Goal: Information Seeking & Learning: Learn about a topic

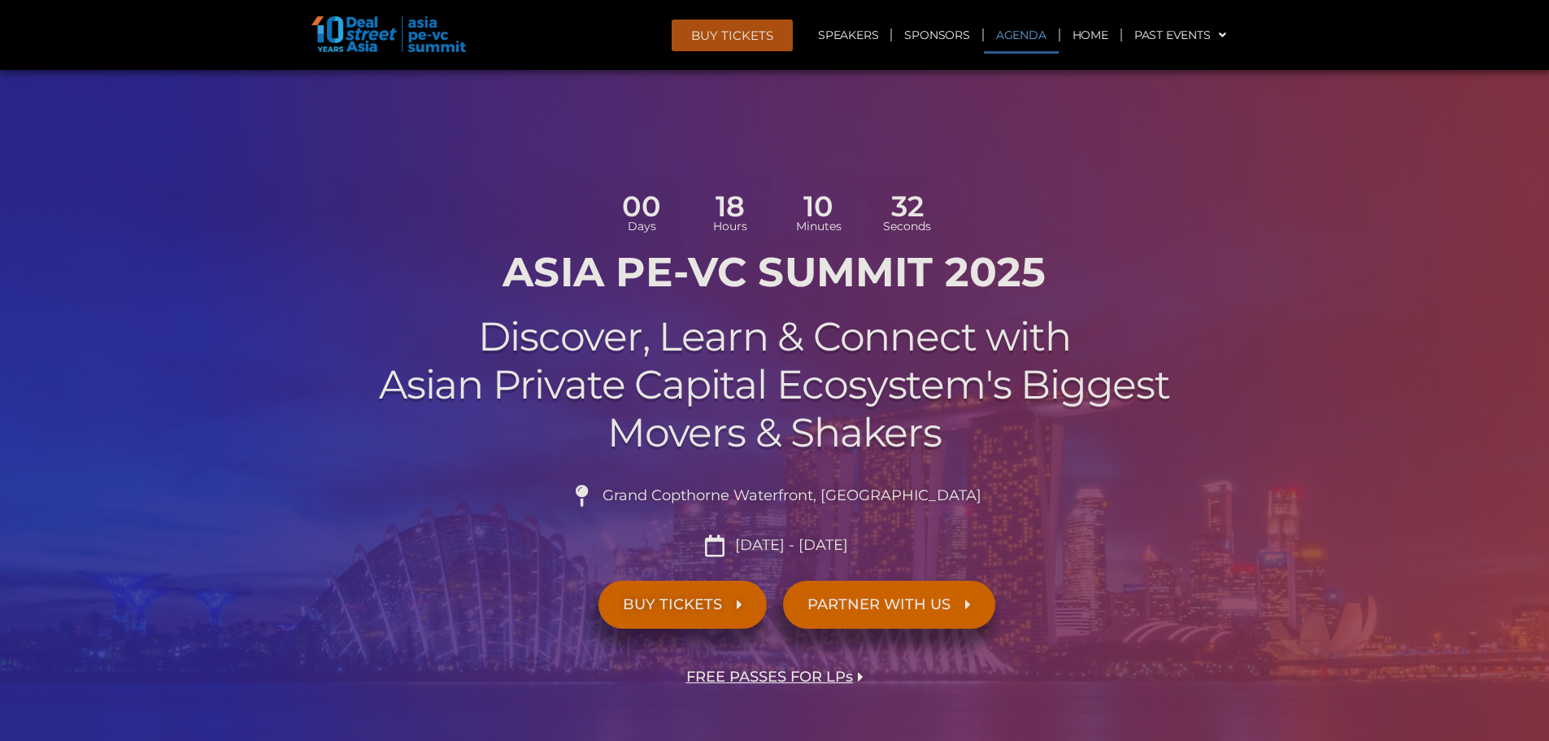
click at [1028, 23] on link "Agenda" at bounding box center [1021, 34] width 75 height 37
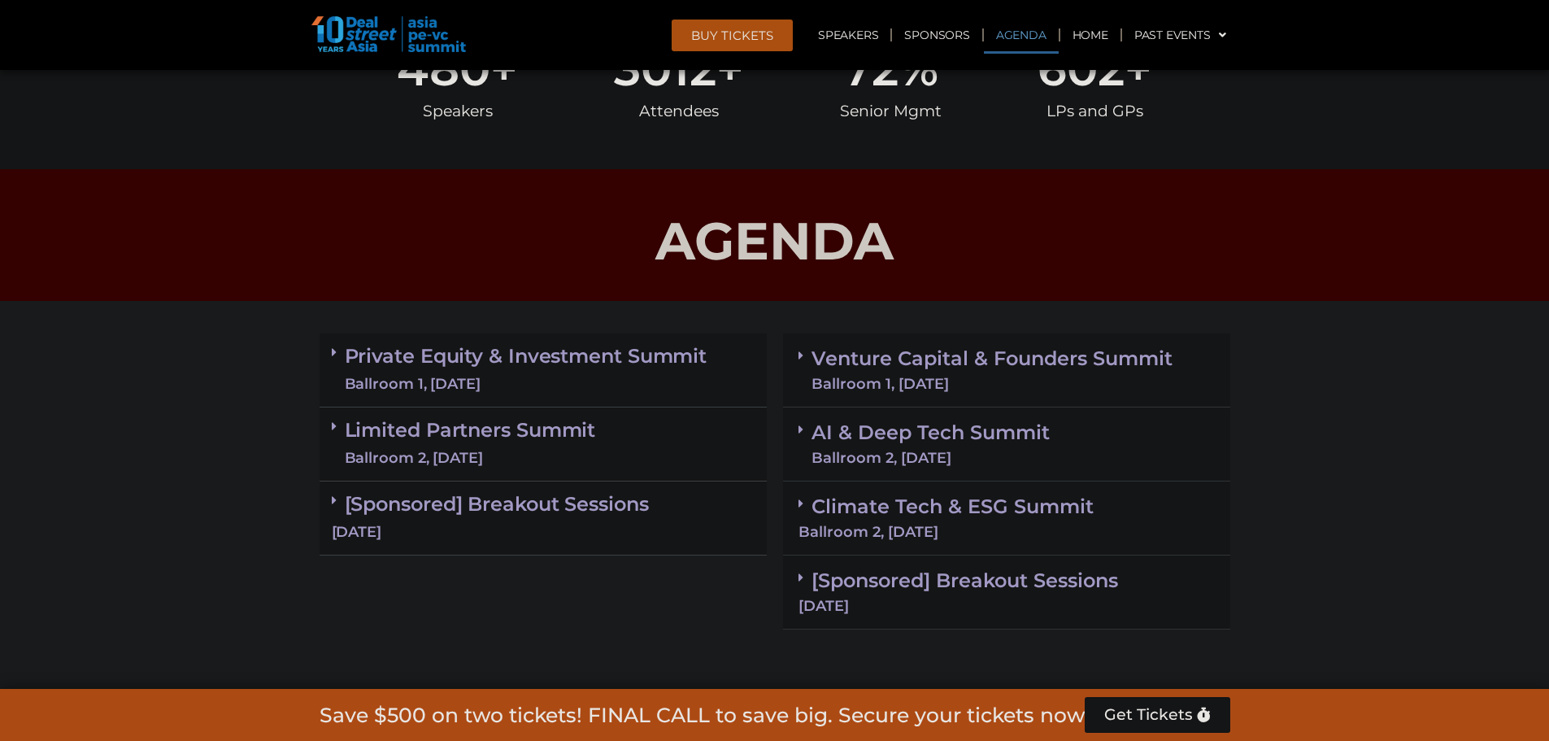
scroll to position [938, 0]
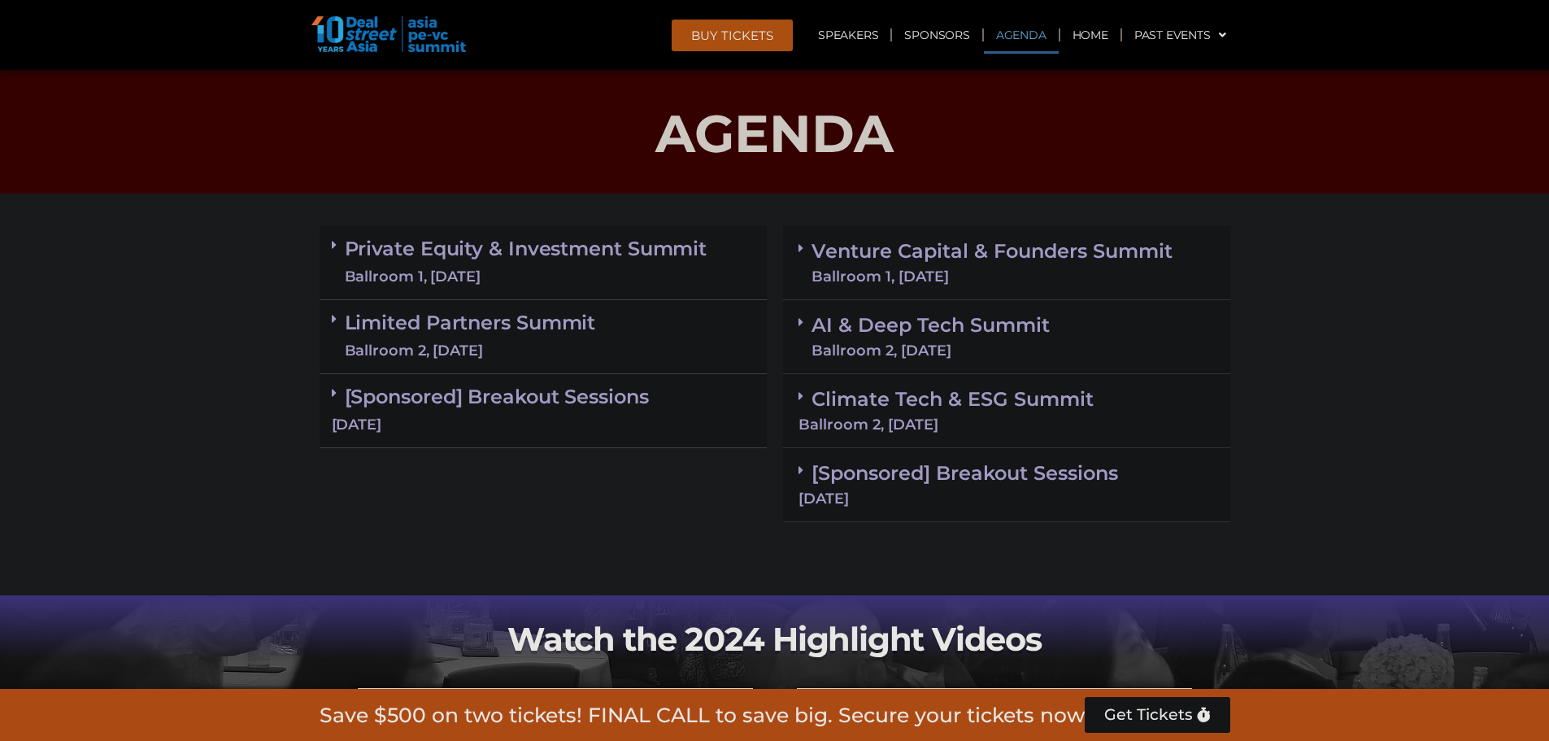
click at [547, 274] on div "Ballroom 1, [DATE]" at bounding box center [526, 277] width 363 height 20
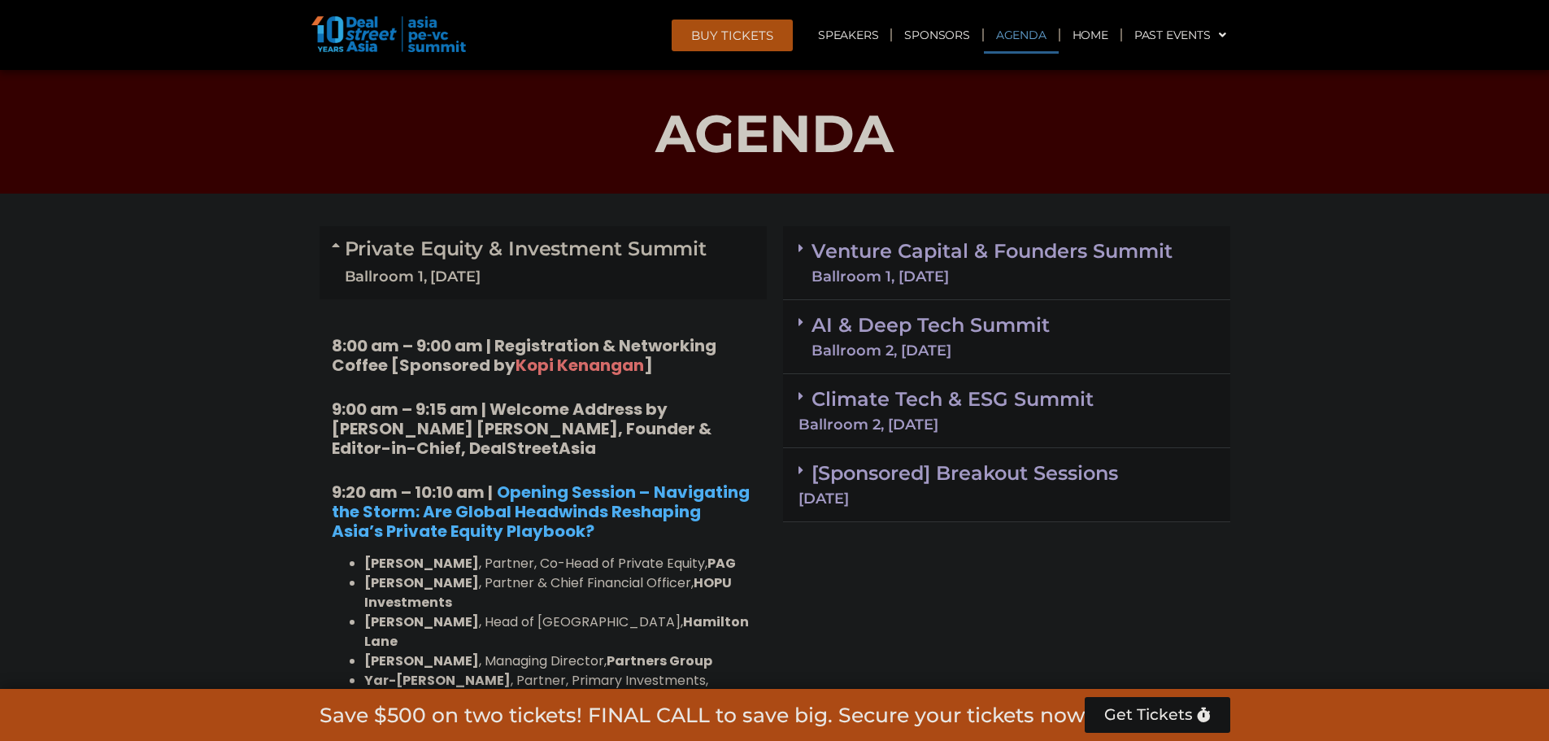
click at [622, 261] on link "Private Equity & Investment Summit Ballroom 1, [DATE]" at bounding box center [526, 262] width 363 height 49
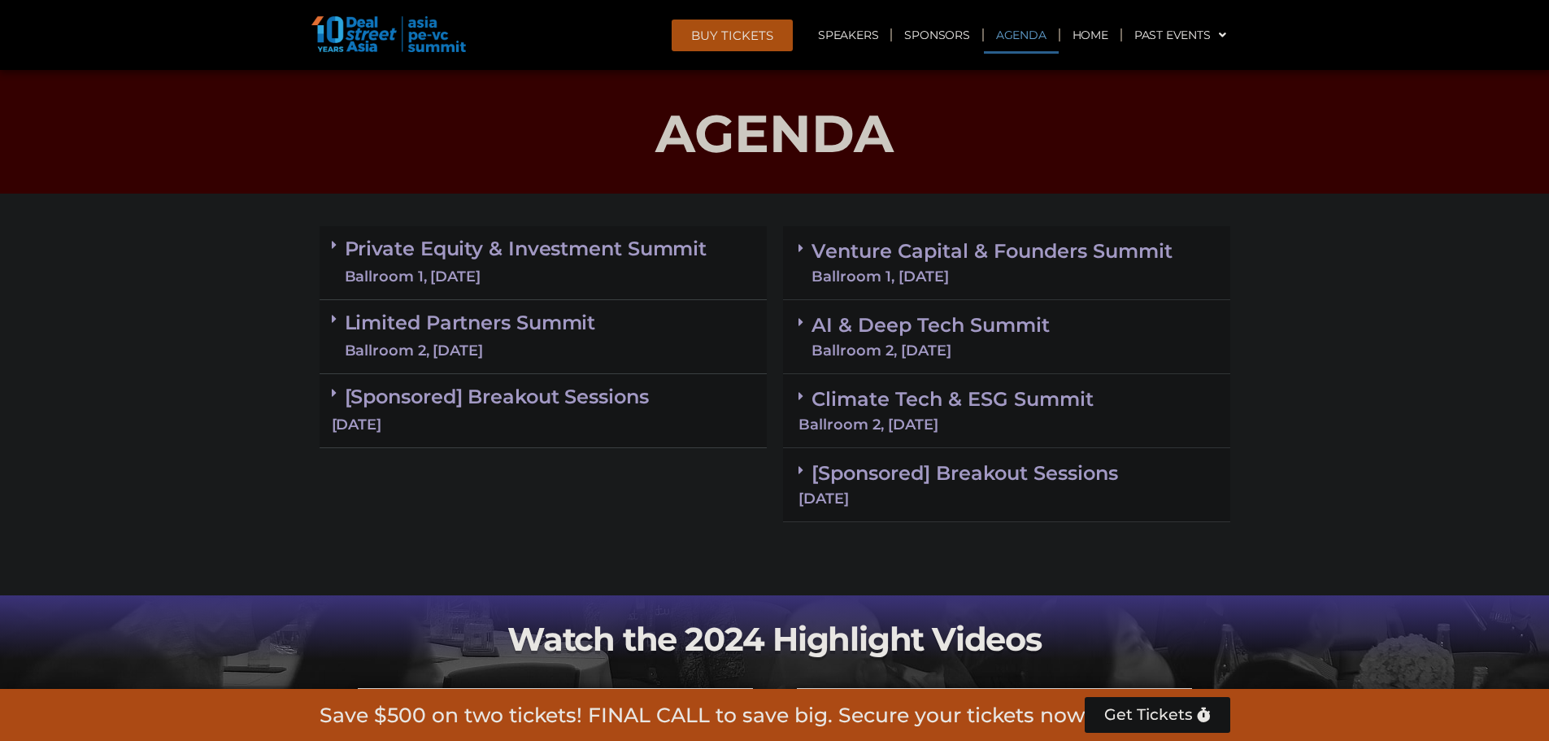
click at [614, 313] on div "Limited Partners [GEOGRAPHIC_DATA] 2, [DATE]" at bounding box center [542, 337] width 447 height 74
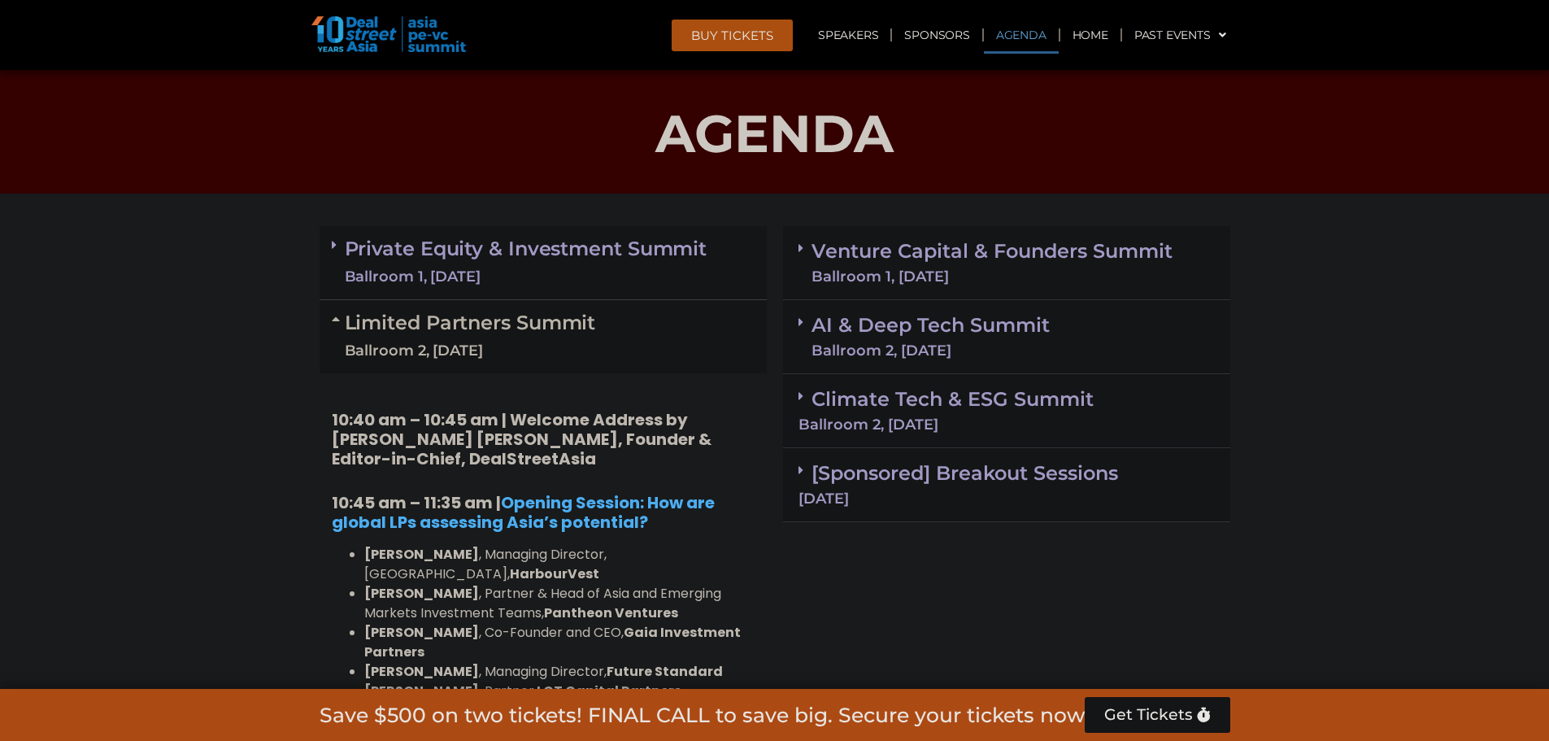
click at [614, 314] on div "Limited Partners [GEOGRAPHIC_DATA] 2, [DATE]" at bounding box center [542, 336] width 447 height 73
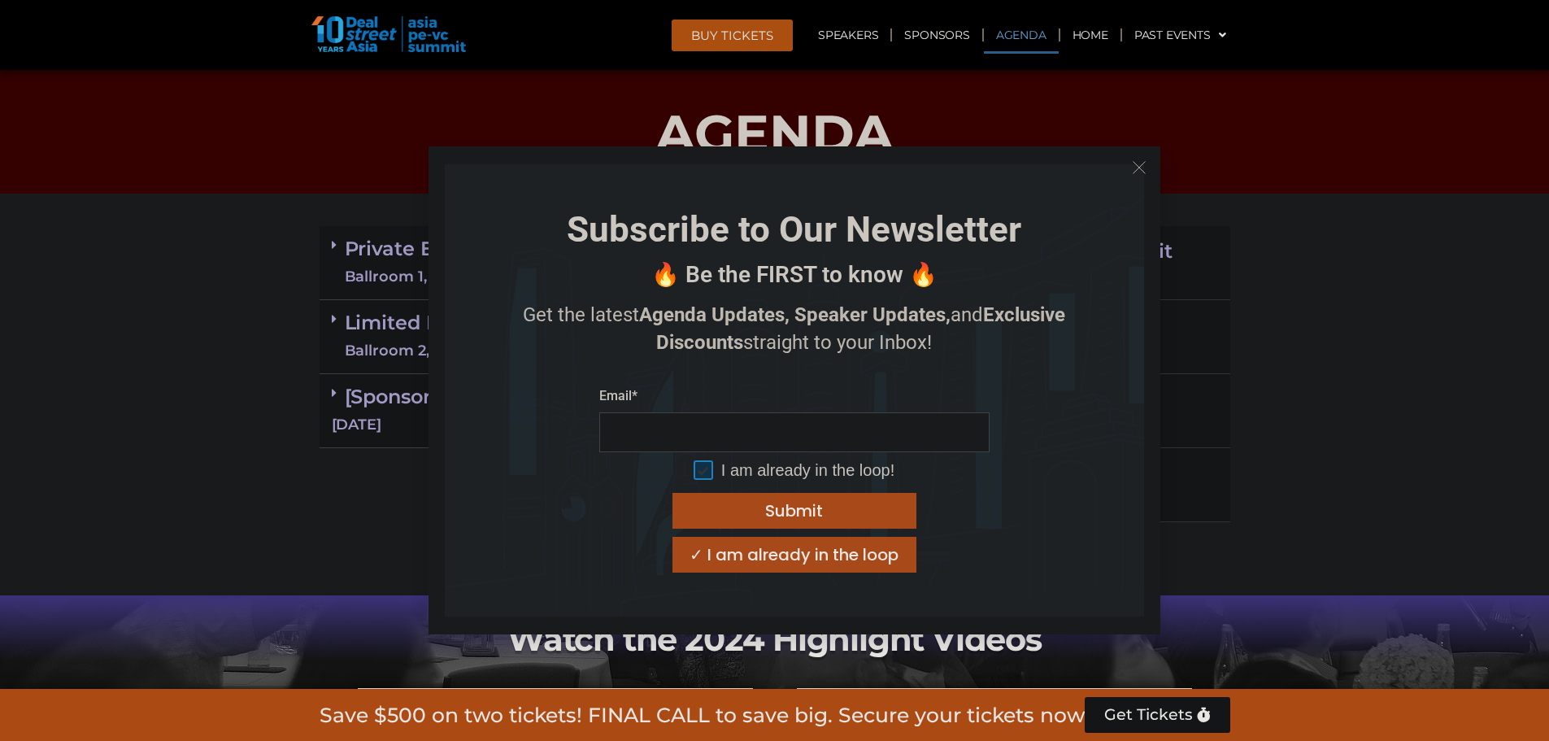
click at [1139, 175] on button "Close" at bounding box center [1139, 167] width 26 height 26
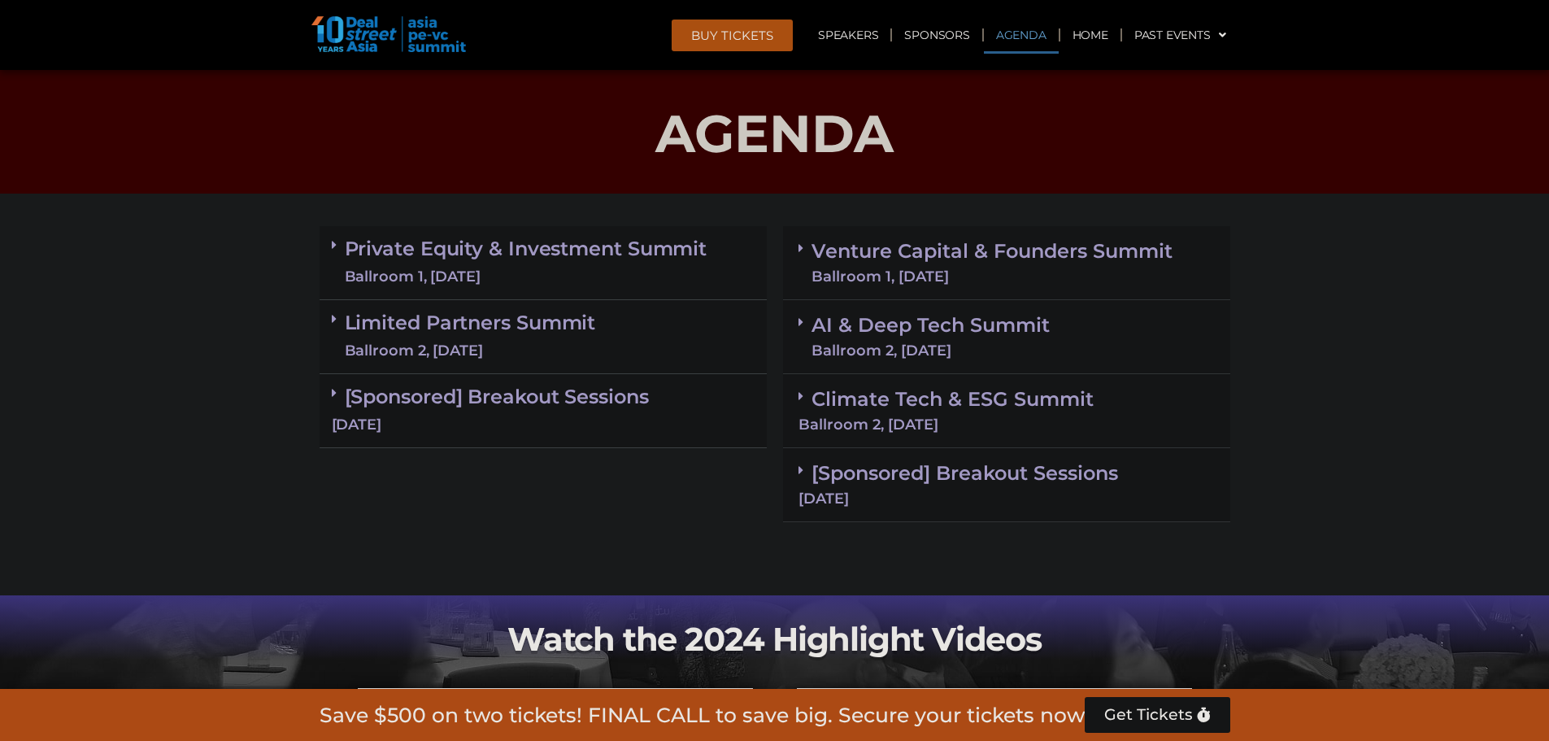
click at [1315, 311] on section "Private Equity & Investment Summit Ballroom 1, [DATE] 8:00 am – 9:00 am | Regis…" at bounding box center [774, 374] width 1549 height 312
click at [1269, 334] on section "Private Equity & Investment Summit Ballroom 1, [DATE] 8:00 am – 9:00 am | Regis…" at bounding box center [774, 374] width 1549 height 312
click at [1292, 350] on section "Private Equity & Investment Summit Ballroom 1, [DATE] 8:00 am – 9:00 am | Regis…" at bounding box center [774, 374] width 1549 height 312
click at [1369, 345] on section "Private Equity & Investment Summit Ballroom 1, [DATE] 8:00 am – 9:00 am | Regis…" at bounding box center [774, 374] width 1549 height 312
click at [1377, 354] on section "Private Equity & Investment Summit Ballroom 1, [DATE] 8:00 am – 9:00 am | Regis…" at bounding box center [774, 374] width 1549 height 312
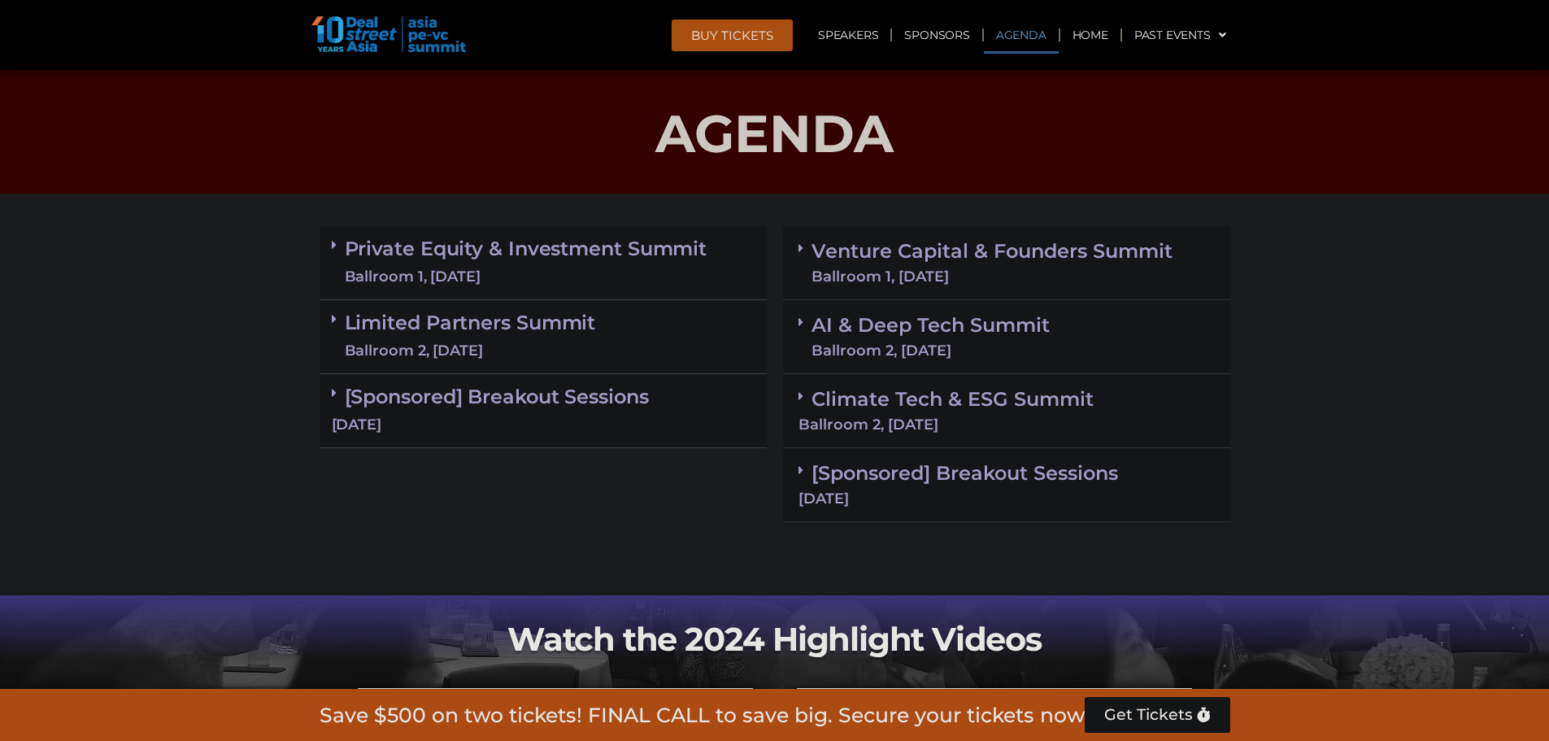
click at [541, 359] on div "Ballroom 2, [DATE]" at bounding box center [470, 351] width 251 height 20
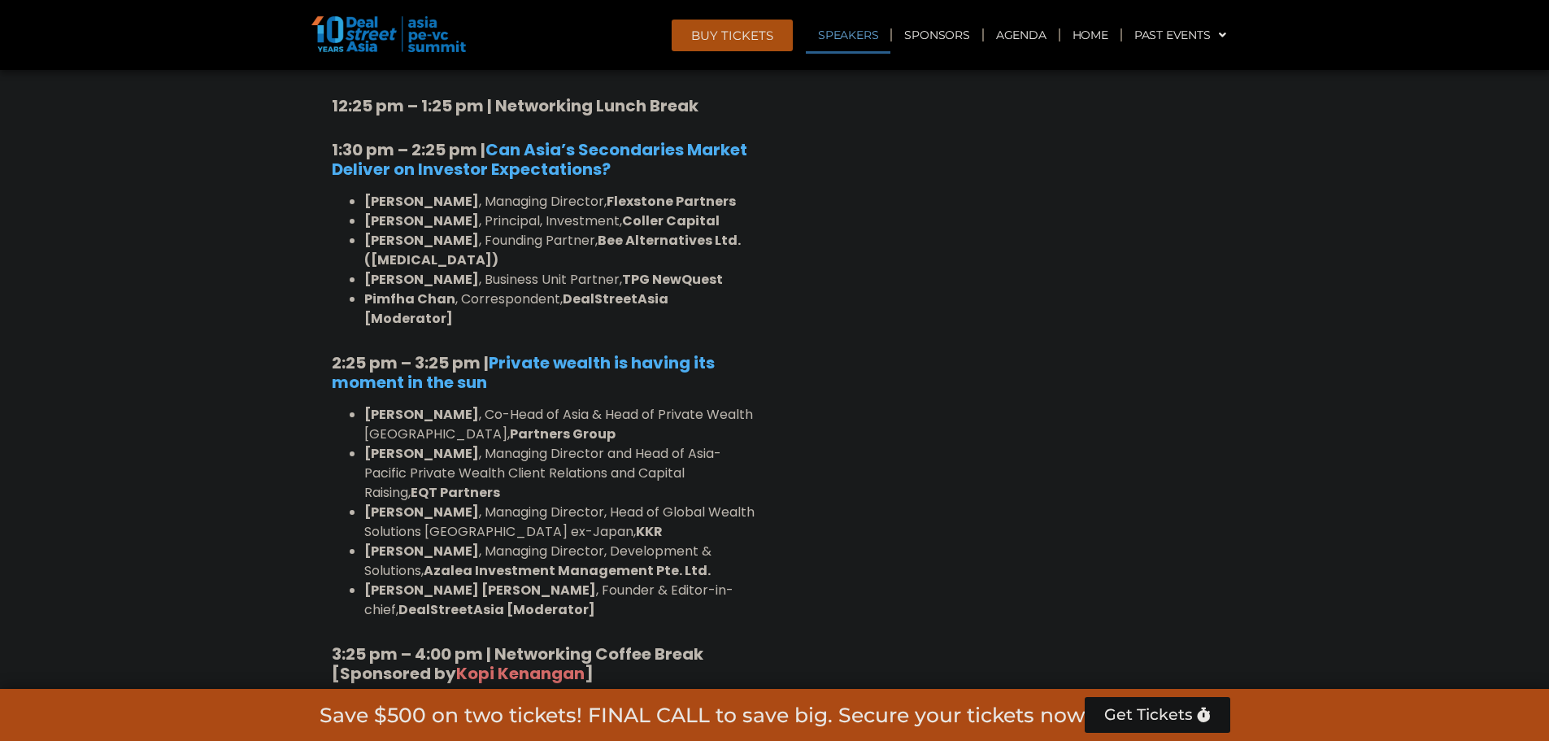
scroll to position [1832, 0]
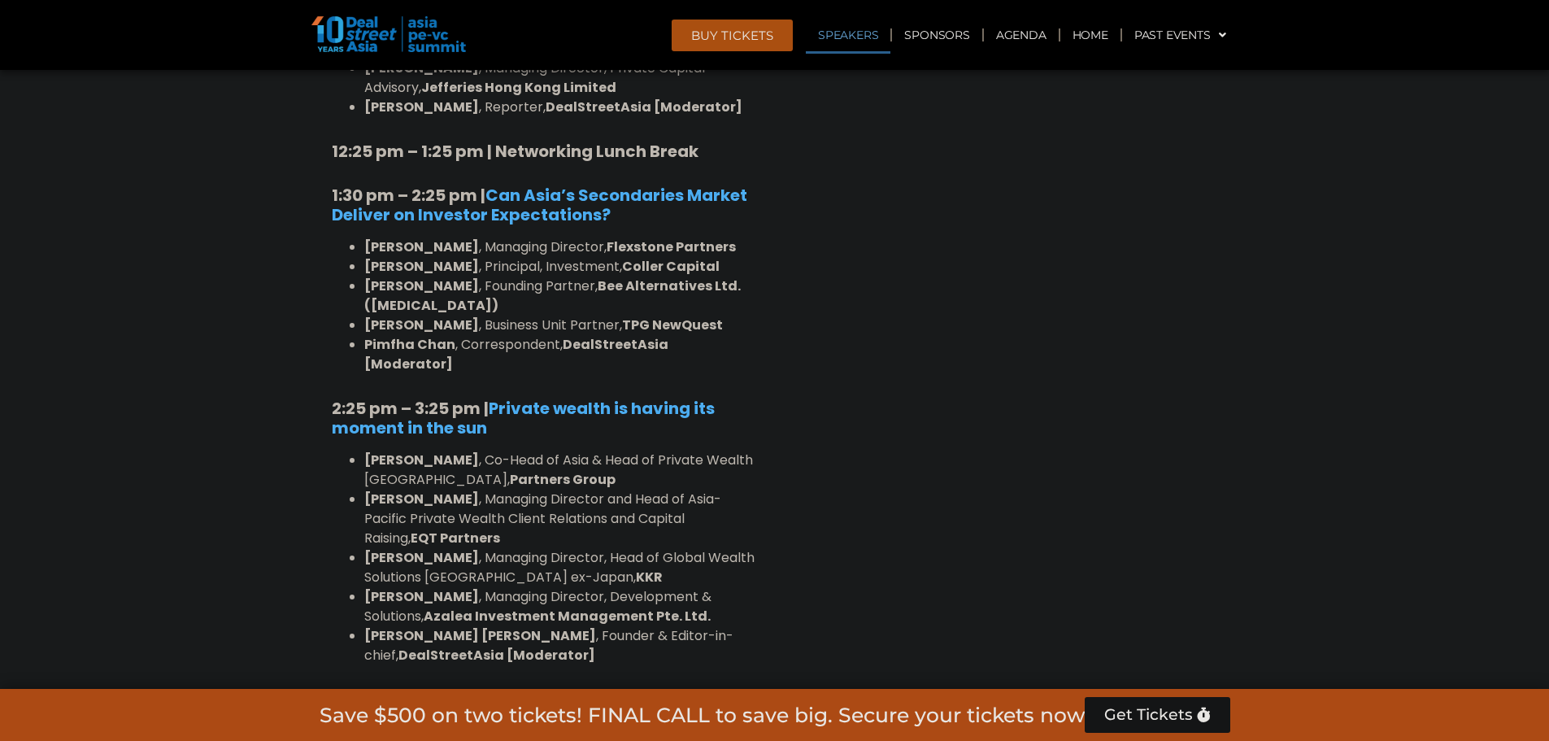
click at [756, 431] on div "10:40 am – 10:45 am | Welcome Address by [PERSON_NAME] [PERSON_NAME], Founder &…" at bounding box center [542, 400] width 447 height 1843
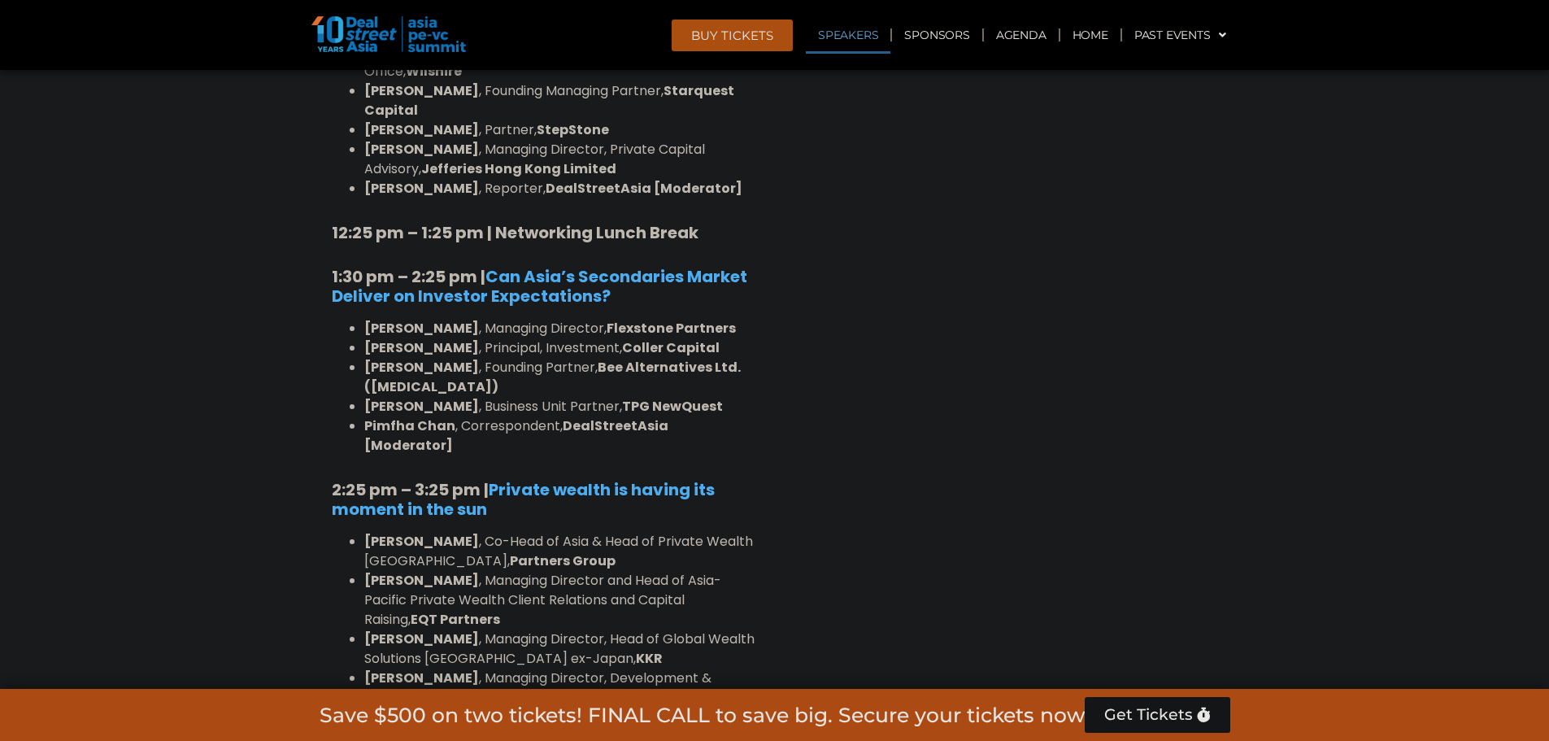
click at [1011, 481] on div "Venture Capital & Founders​ Summit Ballroom 1, [DATE] 8:00 am – 9:00 am | Regis…" at bounding box center [1006, 445] width 463 height 2080
click at [1009, 477] on div "Venture Capital & Founders​ Summit Ballroom 1, [DATE] 8:00 am – 9:00 am | Regis…" at bounding box center [1006, 445] width 463 height 2080
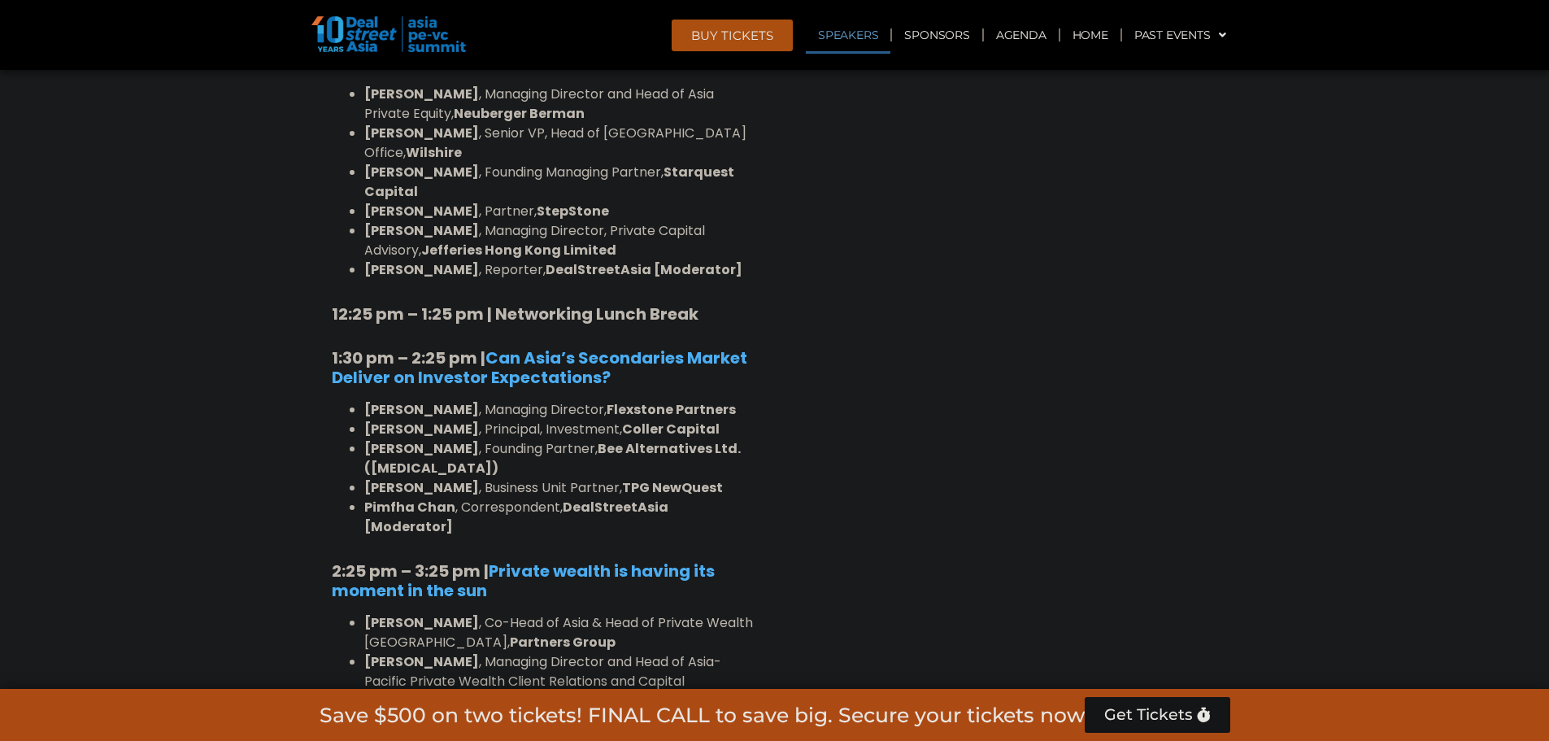
drag, startPoint x: 997, startPoint y: 468, endPoint x: 990, endPoint y: 464, distance: 8.4
click at [997, 467] on div "Venture Capital & Founders​ Summit Ballroom 1, [DATE] 8:00 am – 9:00 am | Regis…" at bounding box center [1006, 526] width 463 height 2080
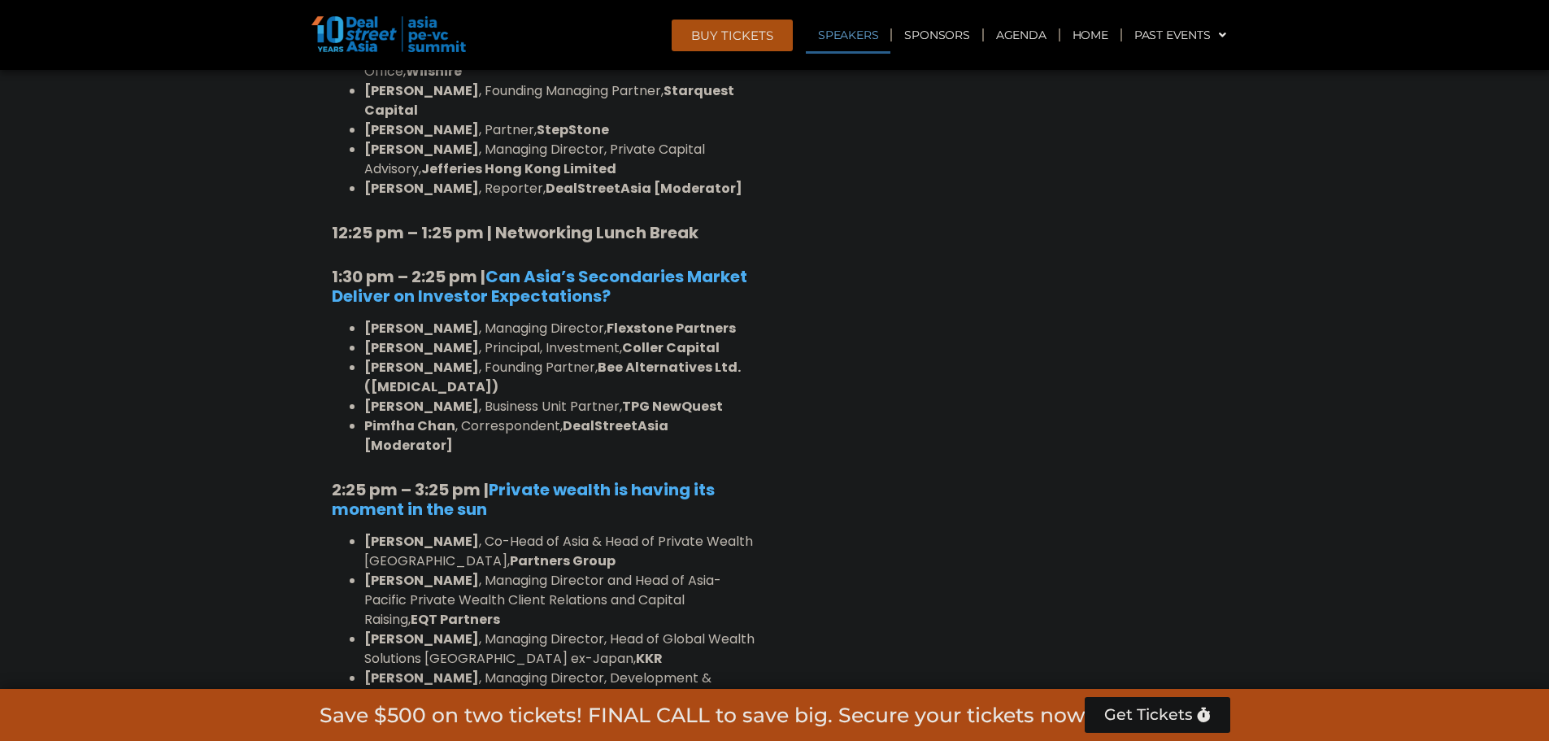
click at [976, 455] on div "Venture Capital & Founders​ Summit Ballroom 1, [DATE] 8:00 am – 9:00 am | Regis…" at bounding box center [1006, 445] width 463 height 2080
click at [975, 453] on div "Venture Capital & Founders​ Summit Ballroom 1, [DATE] 8:00 am – 9:00 am | Regis…" at bounding box center [1006, 445] width 463 height 2080
click at [977, 459] on div "Venture Capital & Founders​ Summit Ballroom 1, [DATE] 8:00 am – 9:00 am | Regis…" at bounding box center [1006, 445] width 463 height 2080
click at [977, 458] on div "Venture Capital & Founders​ Summit Ballroom 1, [DATE] 8:00 am – 9:00 am | Regis…" at bounding box center [1006, 445] width 463 height 2080
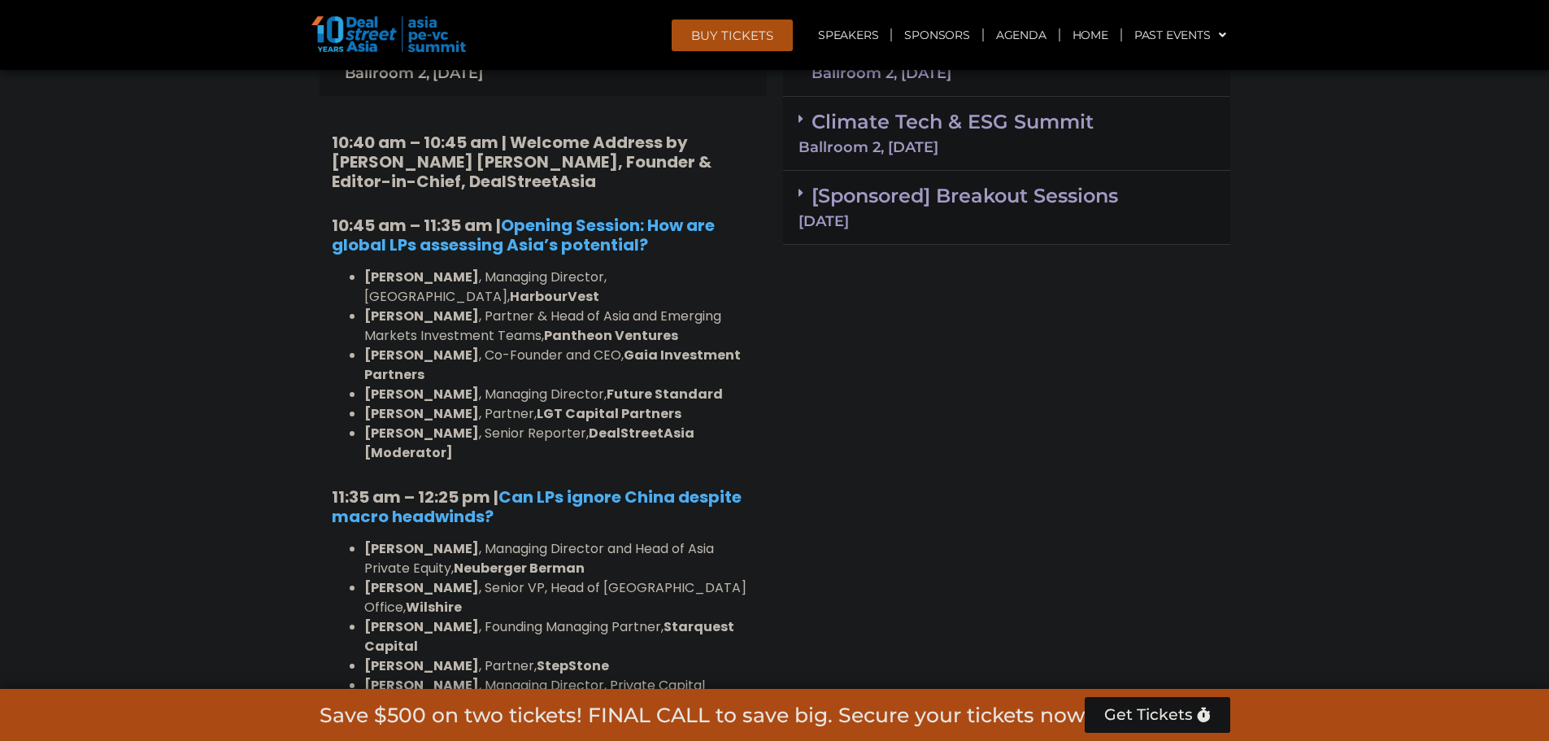
scroll to position [1182, 0]
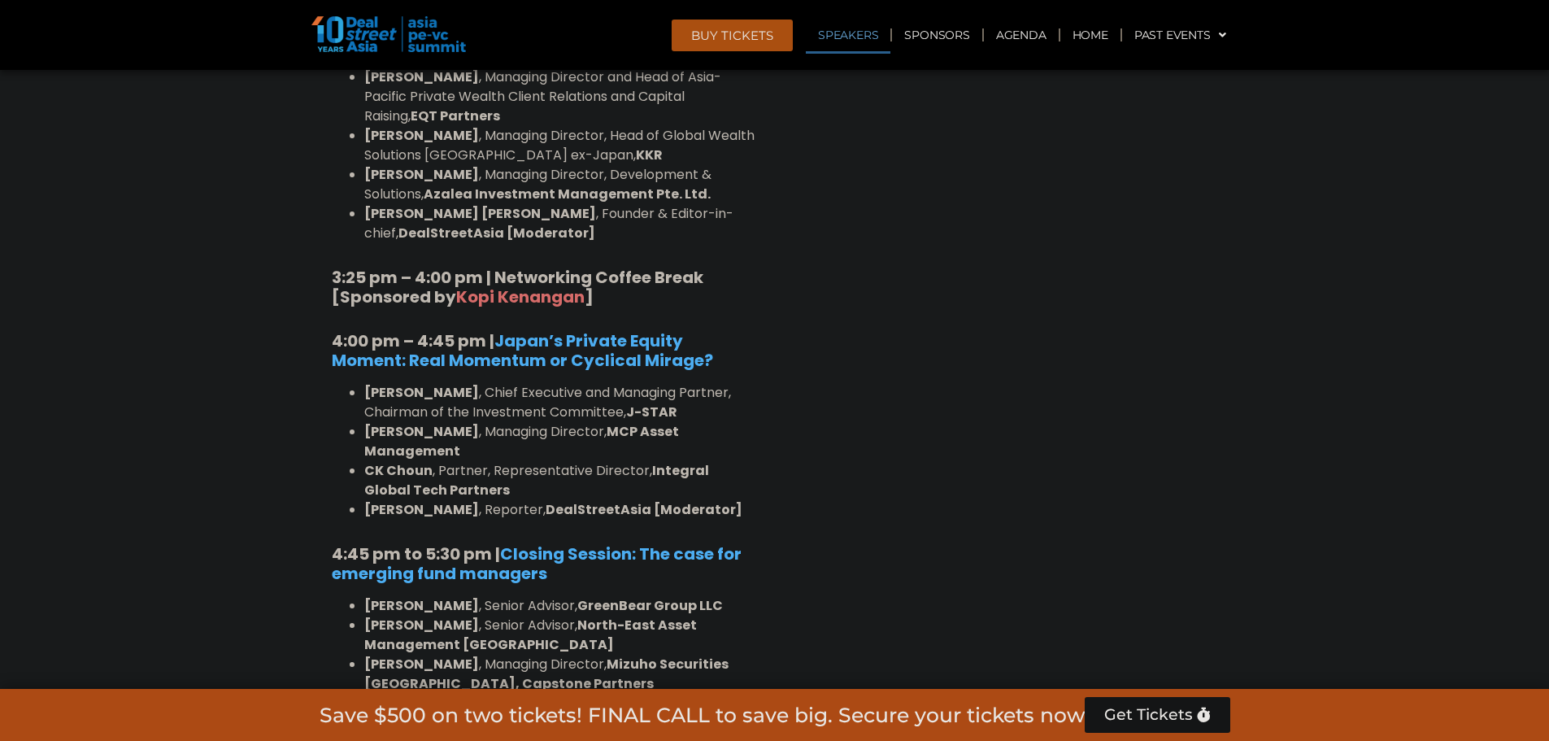
scroll to position [2564, 0]
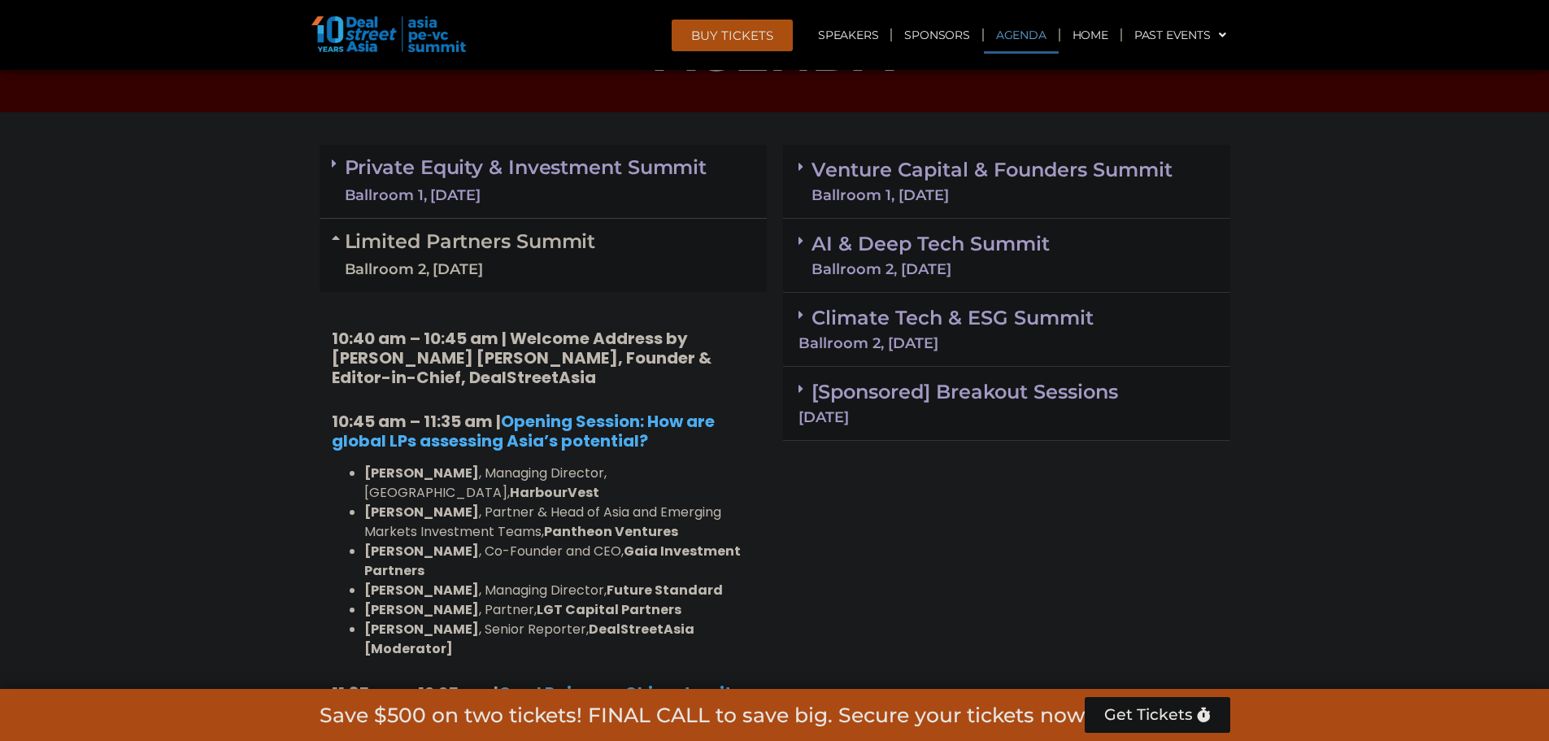
click at [574, 178] on link "Private Equity & Investment Summit Ballroom 1, [DATE]" at bounding box center [526, 181] width 363 height 49
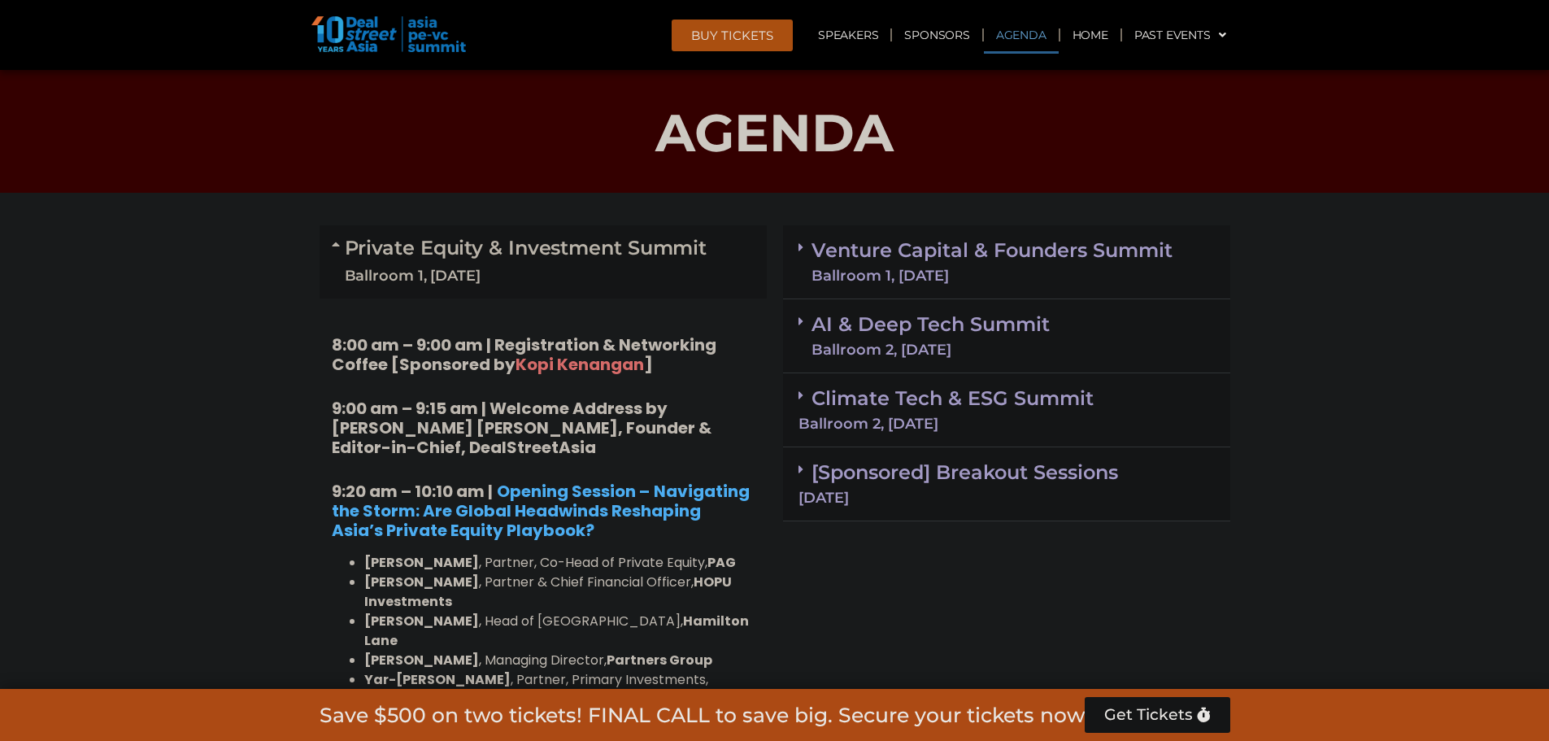
scroll to position [938, 0]
click at [502, 267] on div "Ballroom 1, [DATE]" at bounding box center [526, 277] width 363 height 20
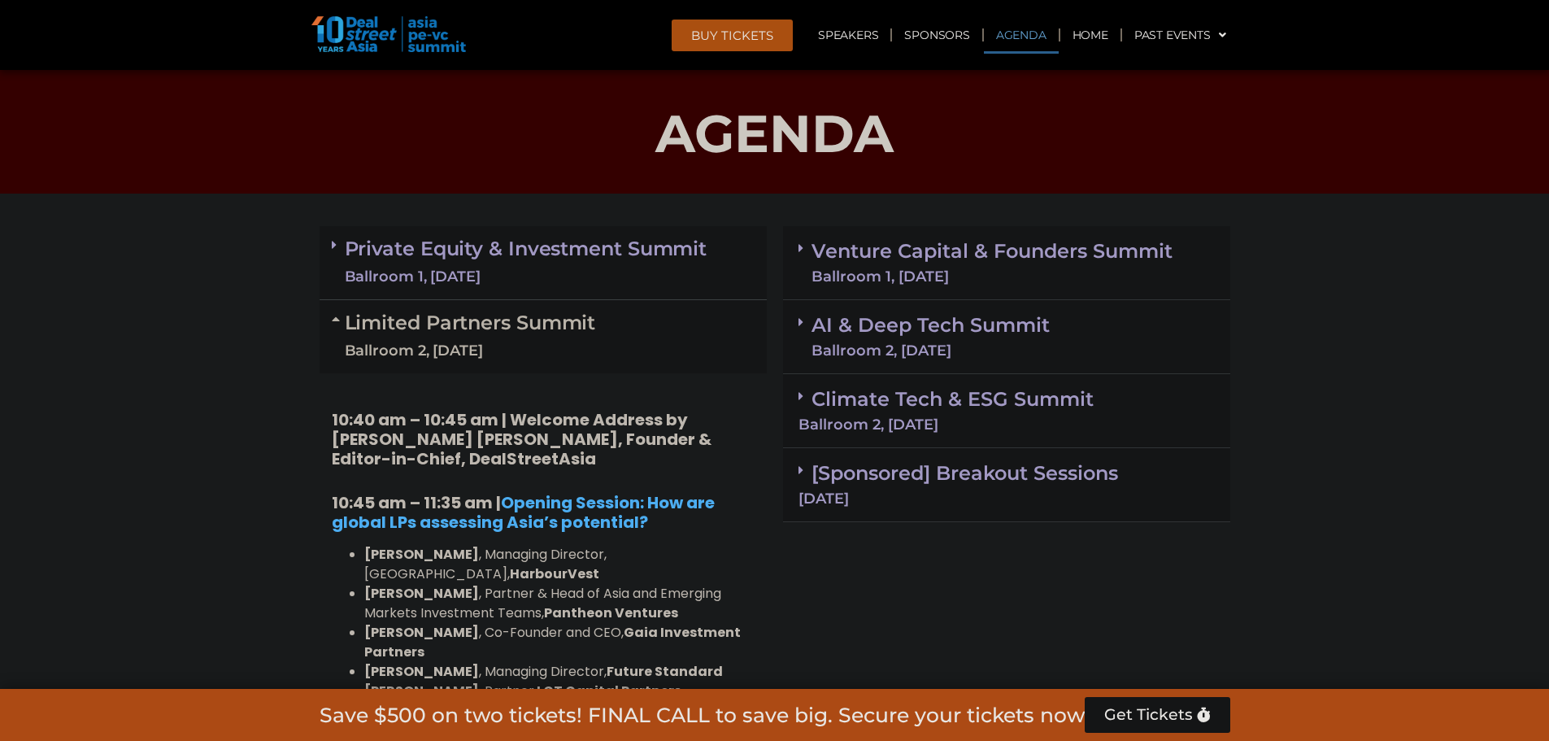
click at [542, 348] on div "Ballroom 2, [DATE]" at bounding box center [470, 351] width 251 height 20
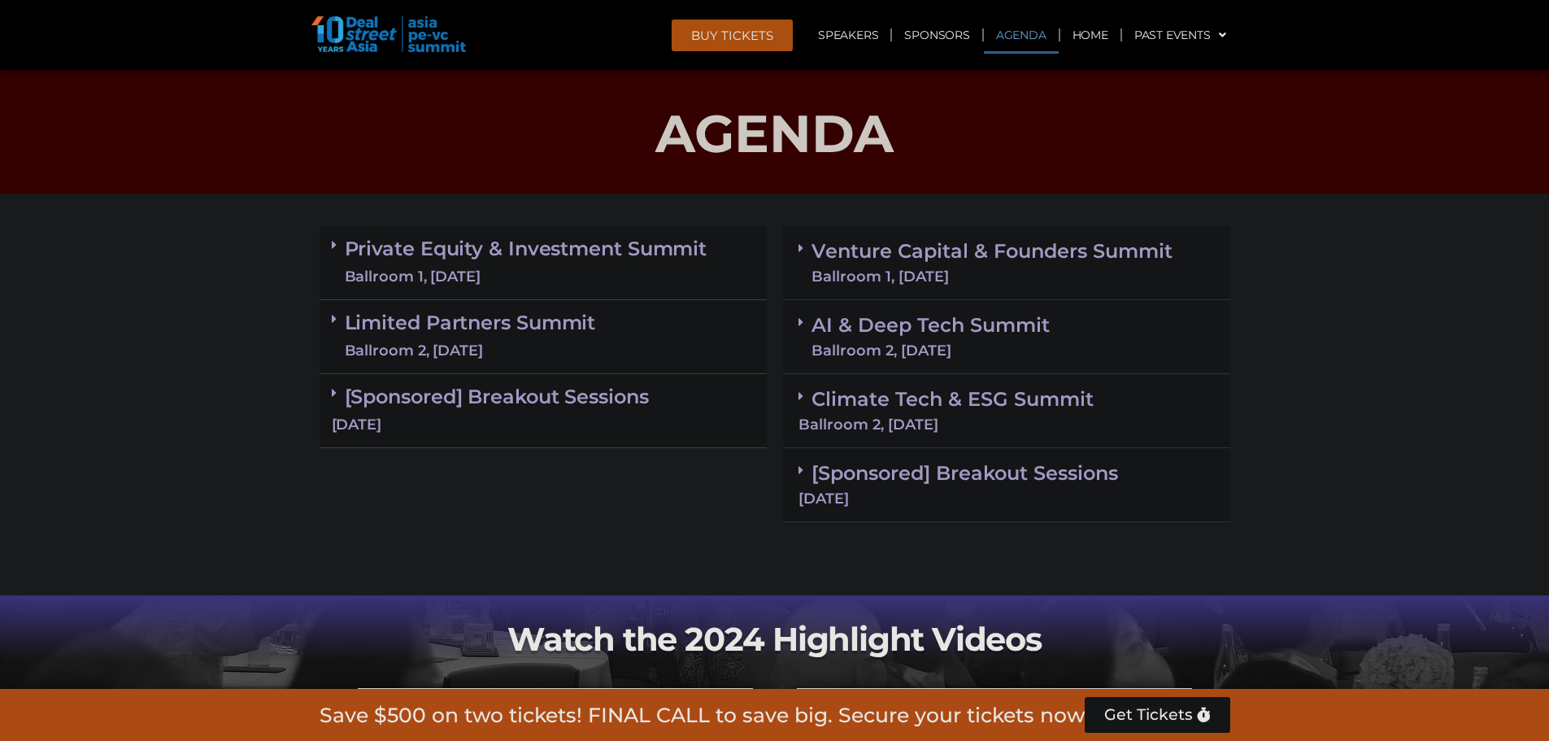
click at [542, 347] on div "Ballroom 2, [DATE]" at bounding box center [470, 351] width 251 height 20
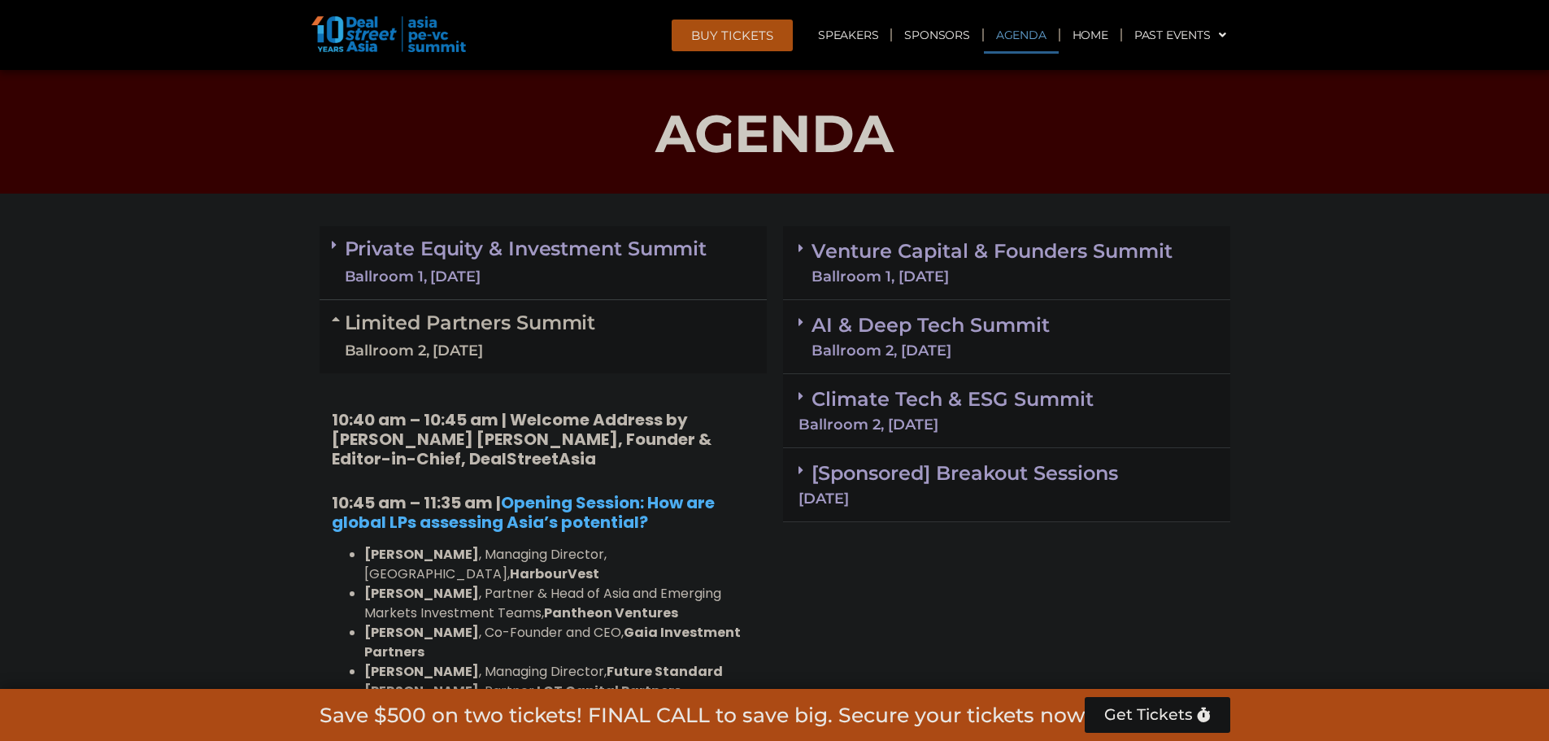
click at [542, 346] on div "Ballroom 2, [DATE]" at bounding box center [470, 351] width 251 height 20
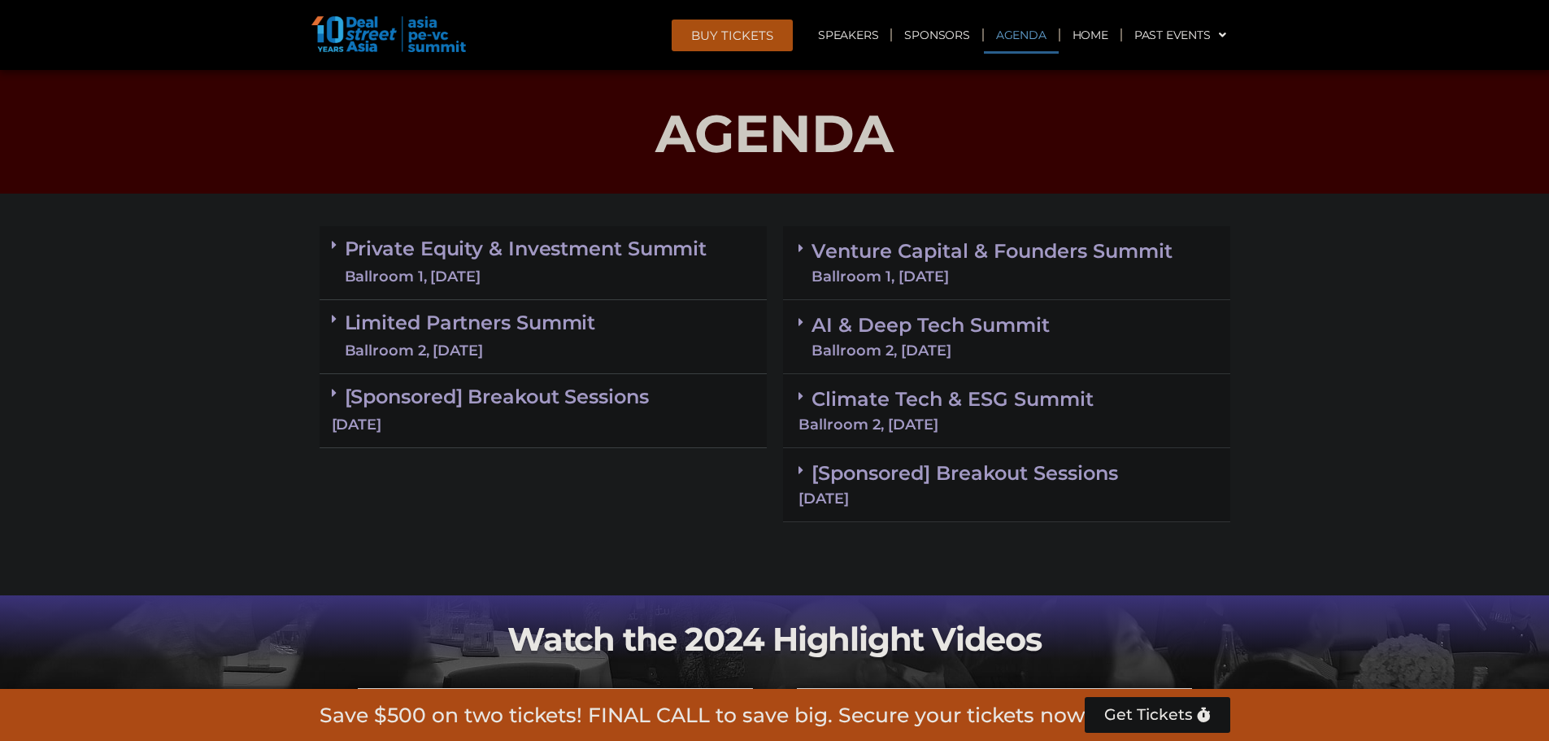
click at [526, 308] on div "Limited Partners [GEOGRAPHIC_DATA] 2, [DATE]" at bounding box center [542, 337] width 447 height 74
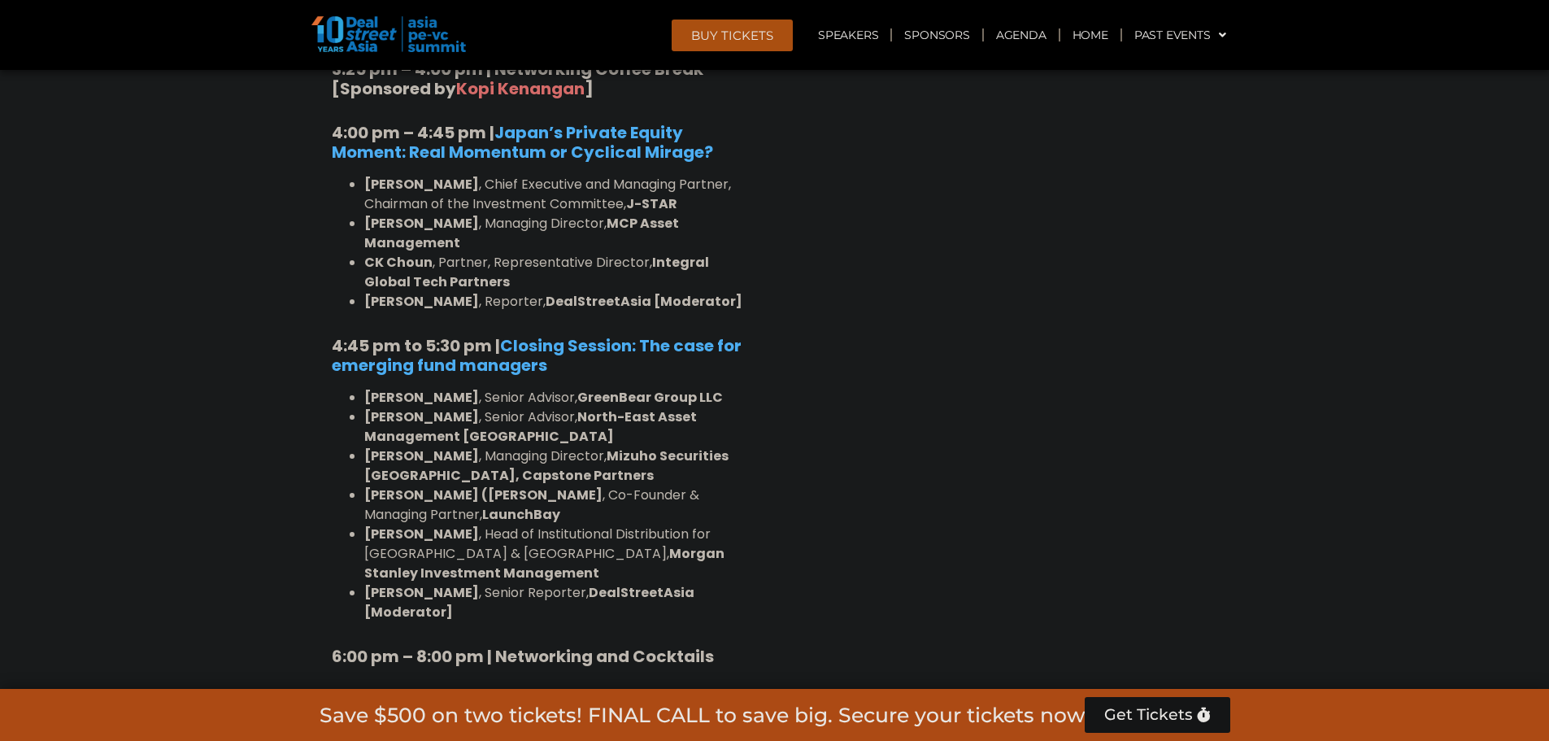
scroll to position [2483, 0]
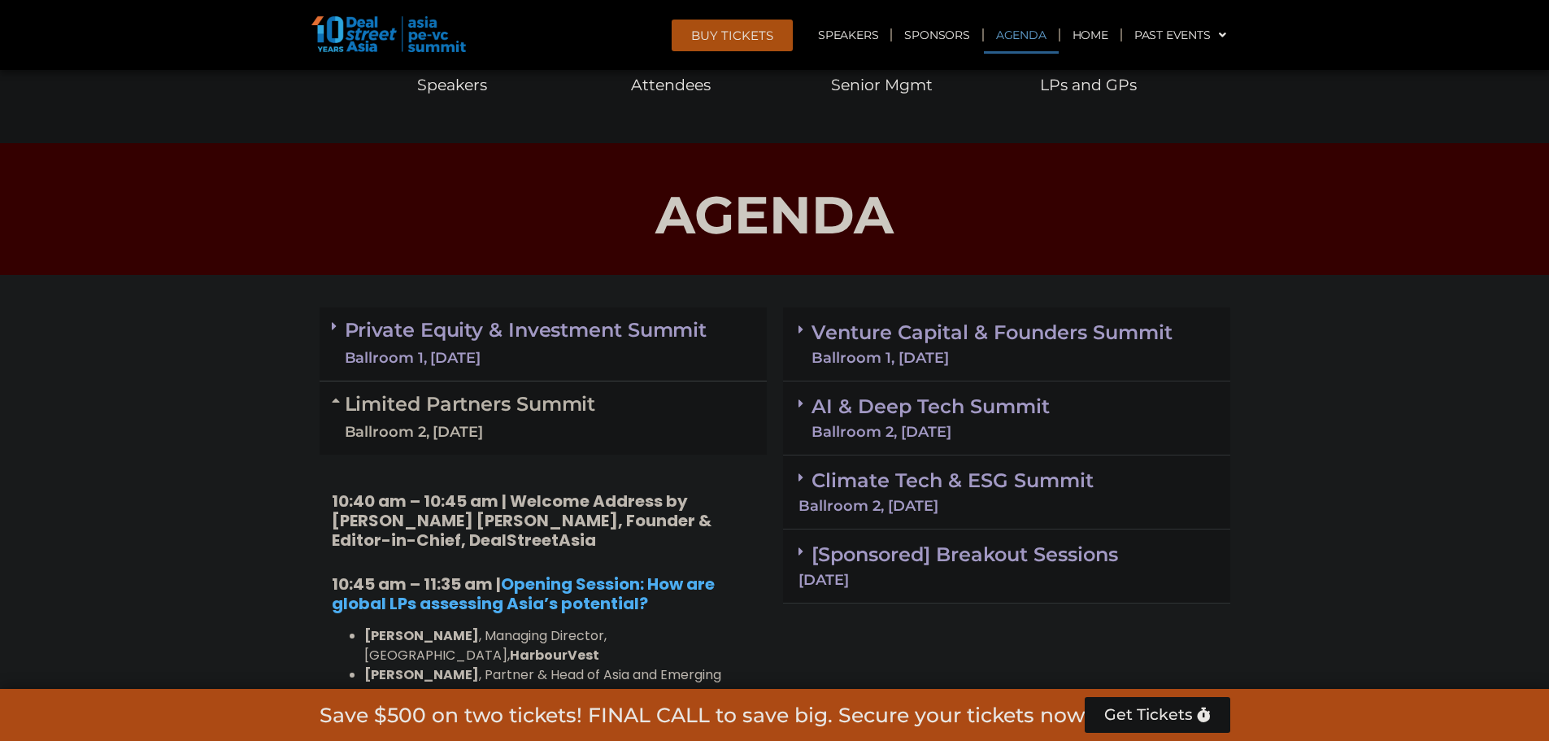
click at [578, 340] on link "Private Equity & Investment Summit Ballroom 1, [DATE]" at bounding box center [526, 343] width 363 height 49
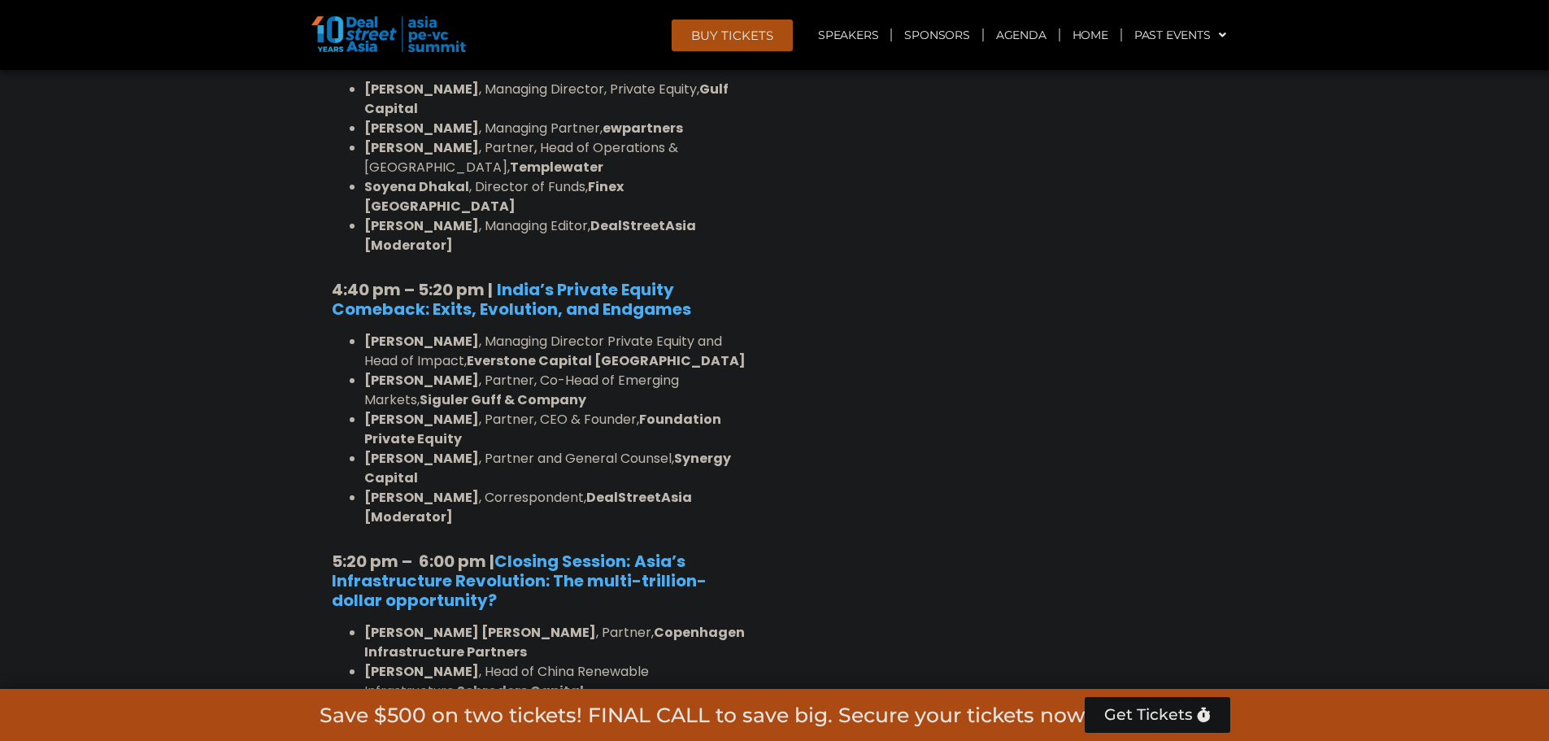
scroll to position [3052, 0]
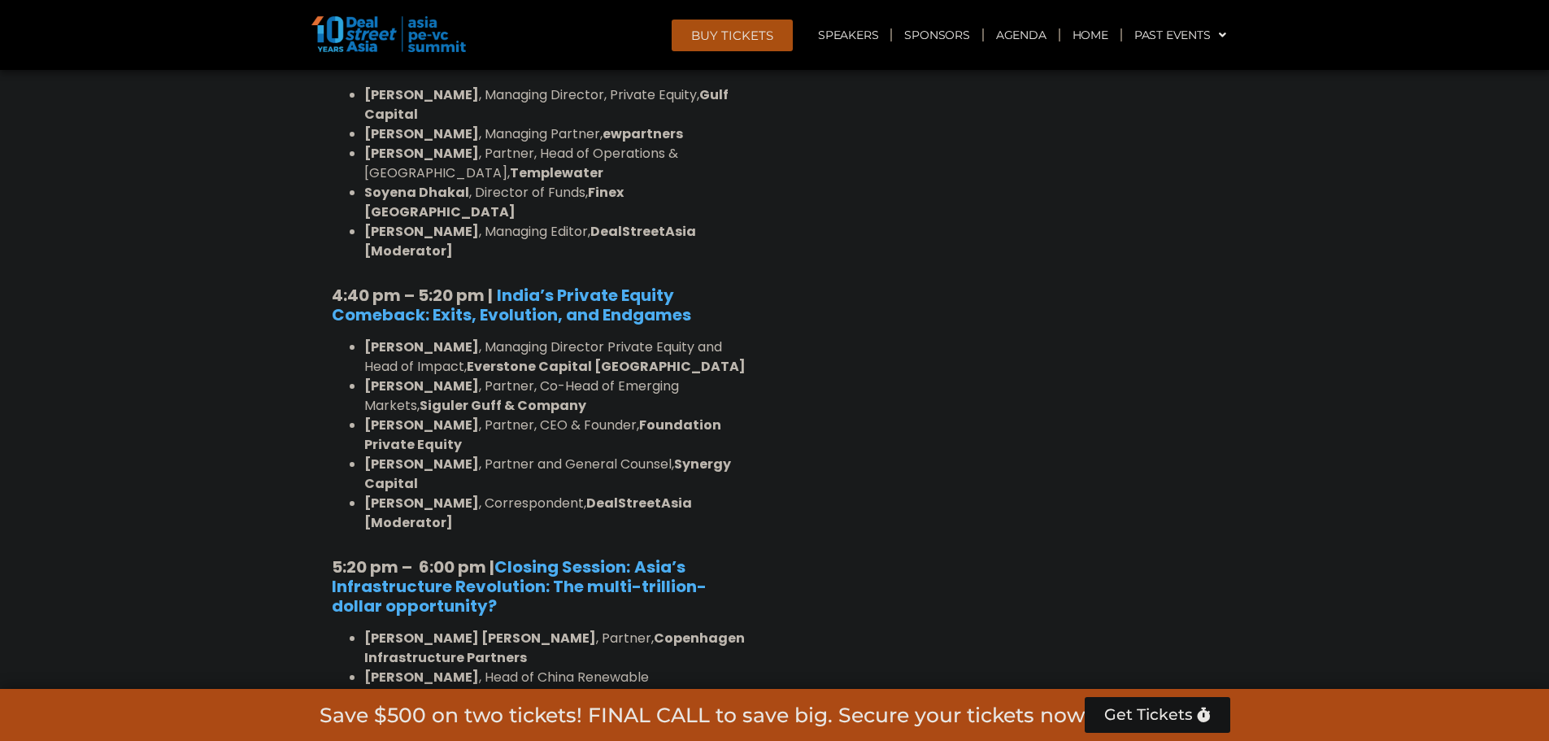
click at [1320, 345] on section "Private Equity & Investment Summit Ballroom 1, [DATE] 8:00 am – 9:00 am | Regis…" at bounding box center [774, 446] width 1549 height 4685
click at [1186, 320] on div "Venture Capital & Founders​ Summit Ballroom 1, [DATE] 8:00 am – 9:00 am | Regis…" at bounding box center [1006, 446] width 463 height 4685
click at [1163, 308] on div "Venture Capital & Founders​ Summit Ballroom 1, [DATE] 8:00 am – 9:00 am | Regis…" at bounding box center [1006, 446] width 463 height 4685
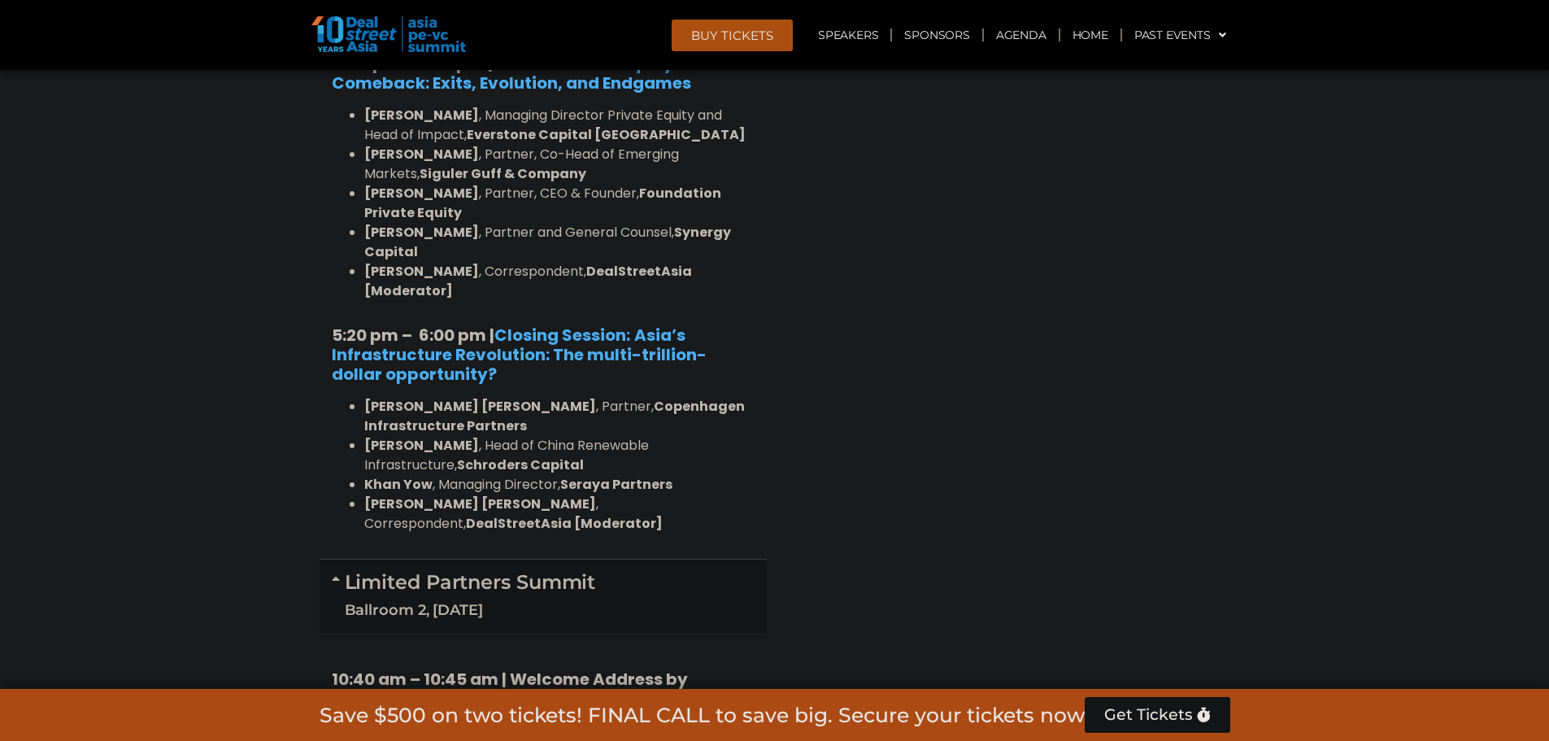
scroll to position [3296, 0]
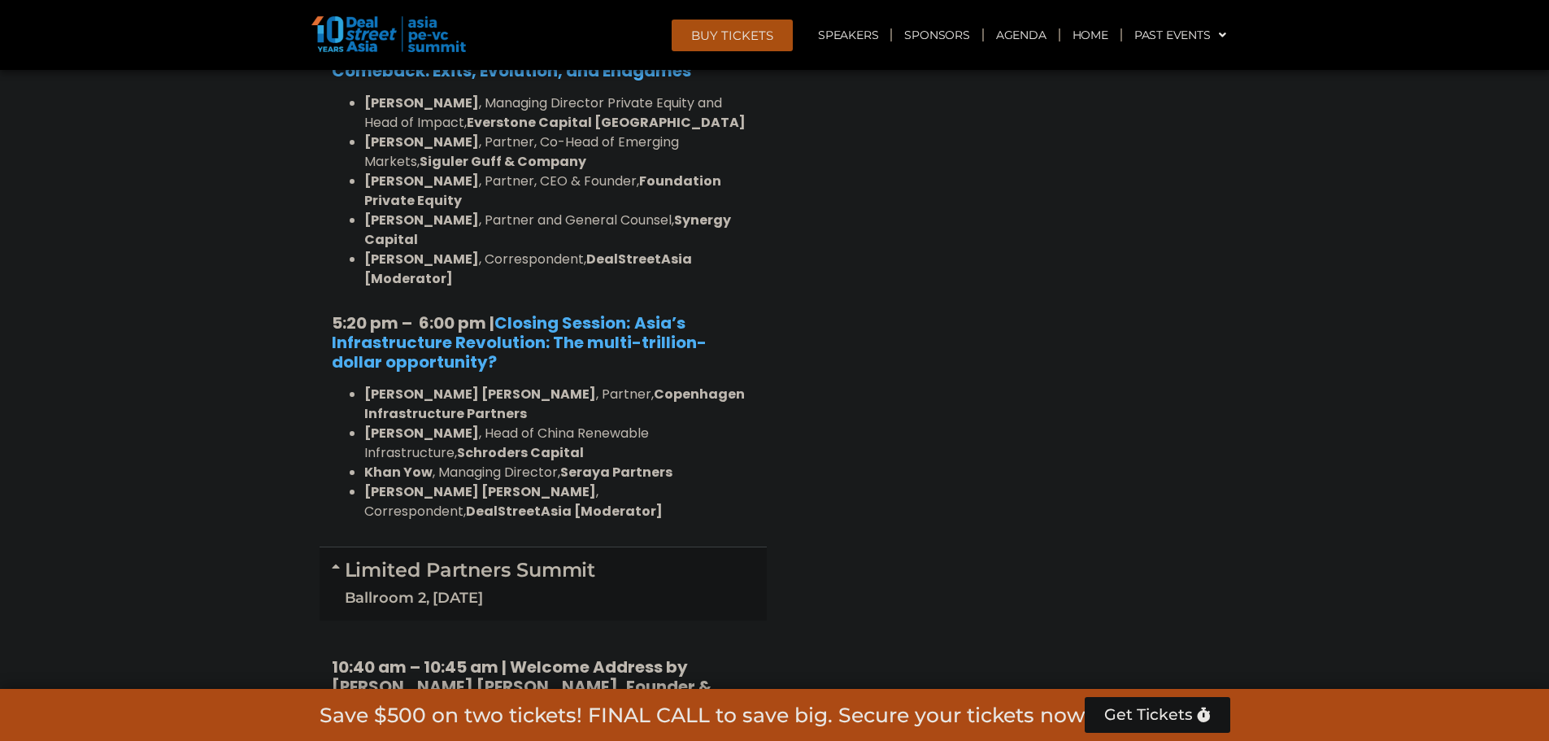
click at [1170, 317] on div "Venture Capital & Founders​ Summit Ballroom 1, [DATE] 8:00 am – 9:00 am | Regis…" at bounding box center [1006, 202] width 463 height 4685
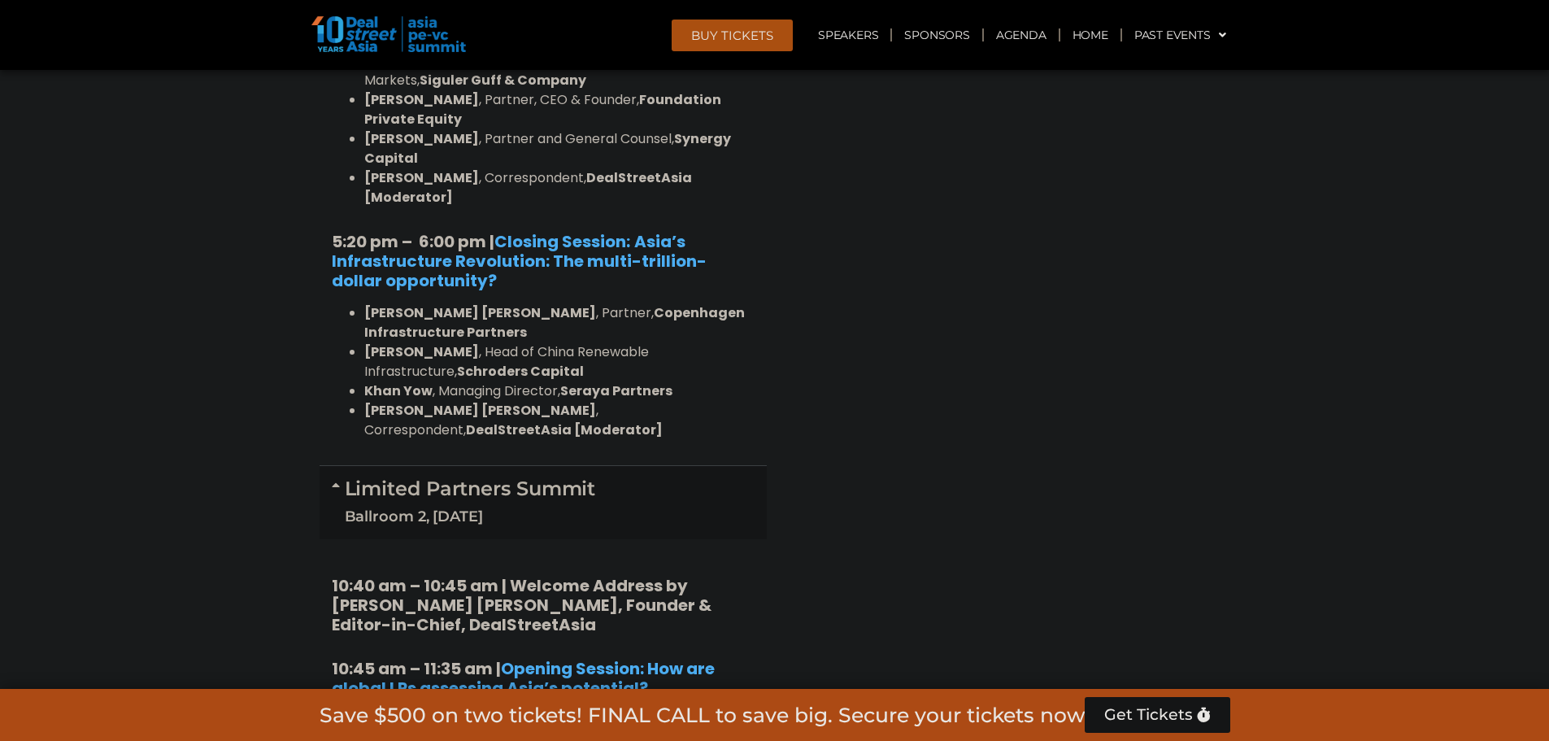
click at [1170, 306] on div "Venture Capital & Founders​ Summit Ballroom 1, [DATE] 8:00 am – 9:00 am | Regis…" at bounding box center [1006, 121] width 463 height 4685
click at [1169, 306] on div "Venture Capital & Founders​ Summit Ballroom 1, [DATE] 8:00 am – 9:00 am | Regis…" at bounding box center [1006, 121] width 463 height 4685
click at [1331, 509] on section "Private Equity & Investment Summit Ballroom 1, [DATE] 8:00 am – 9:00 am | Regis…" at bounding box center [774, 121] width 1549 height 4685
click at [1288, 452] on section "Private Equity & Investment Summit Ballroom 1, [DATE] 8:00 am – 9:00 am | Regis…" at bounding box center [774, 121] width 1549 height 4685
click at [1455, 497] on section "Private Equity & Investment Summit Ballroom 1, [DATE] 8:00 am – 9:00 am | Regis…" at bounding box center [774, 121] width 1549 height 4685
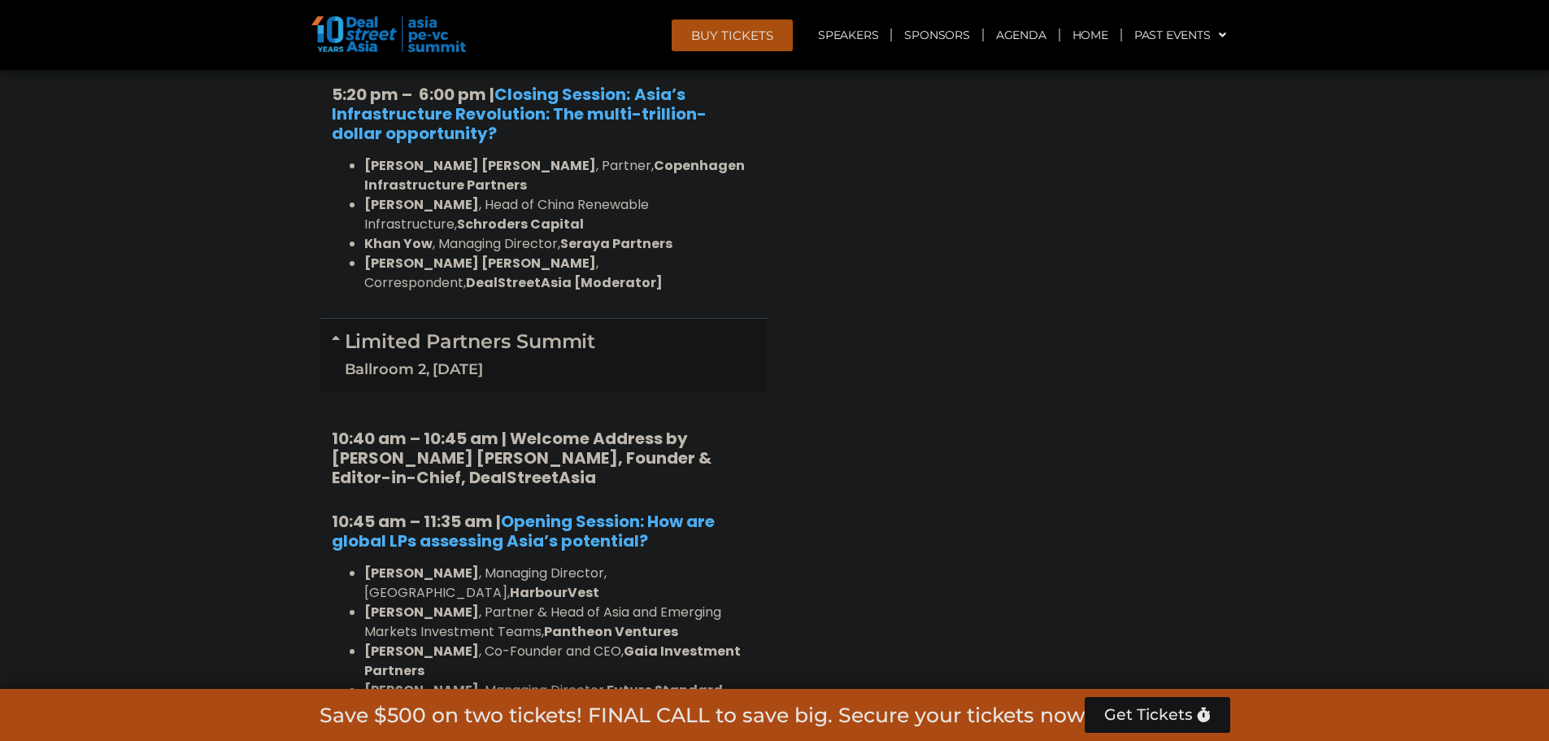
scroll to position [3540, 0]
